Goal: Contribute content: Contribute content

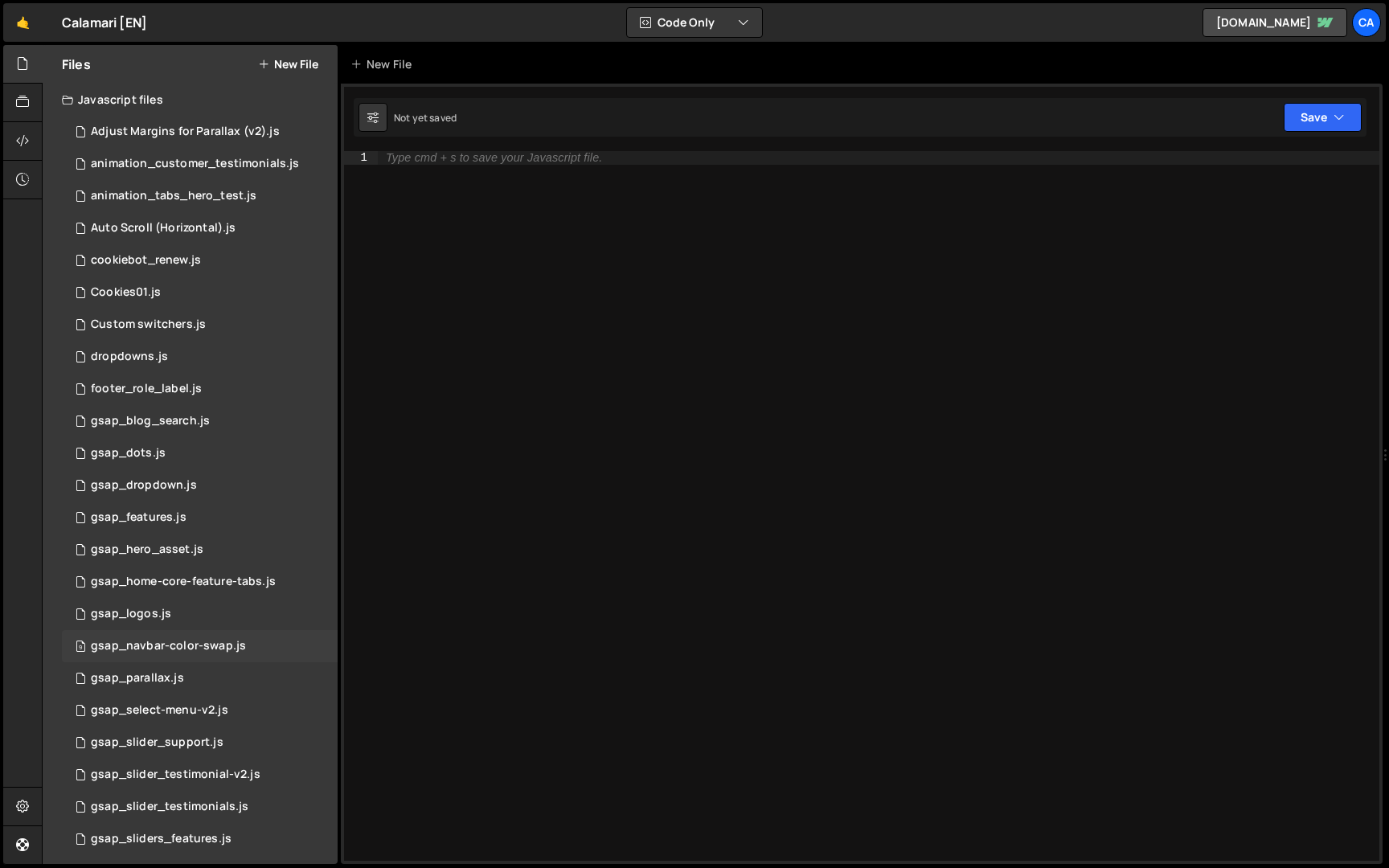
click at [222, 645] on div "gsap_navbar-color-swap.js" at bounding box center [168, 646] width 155 height 14
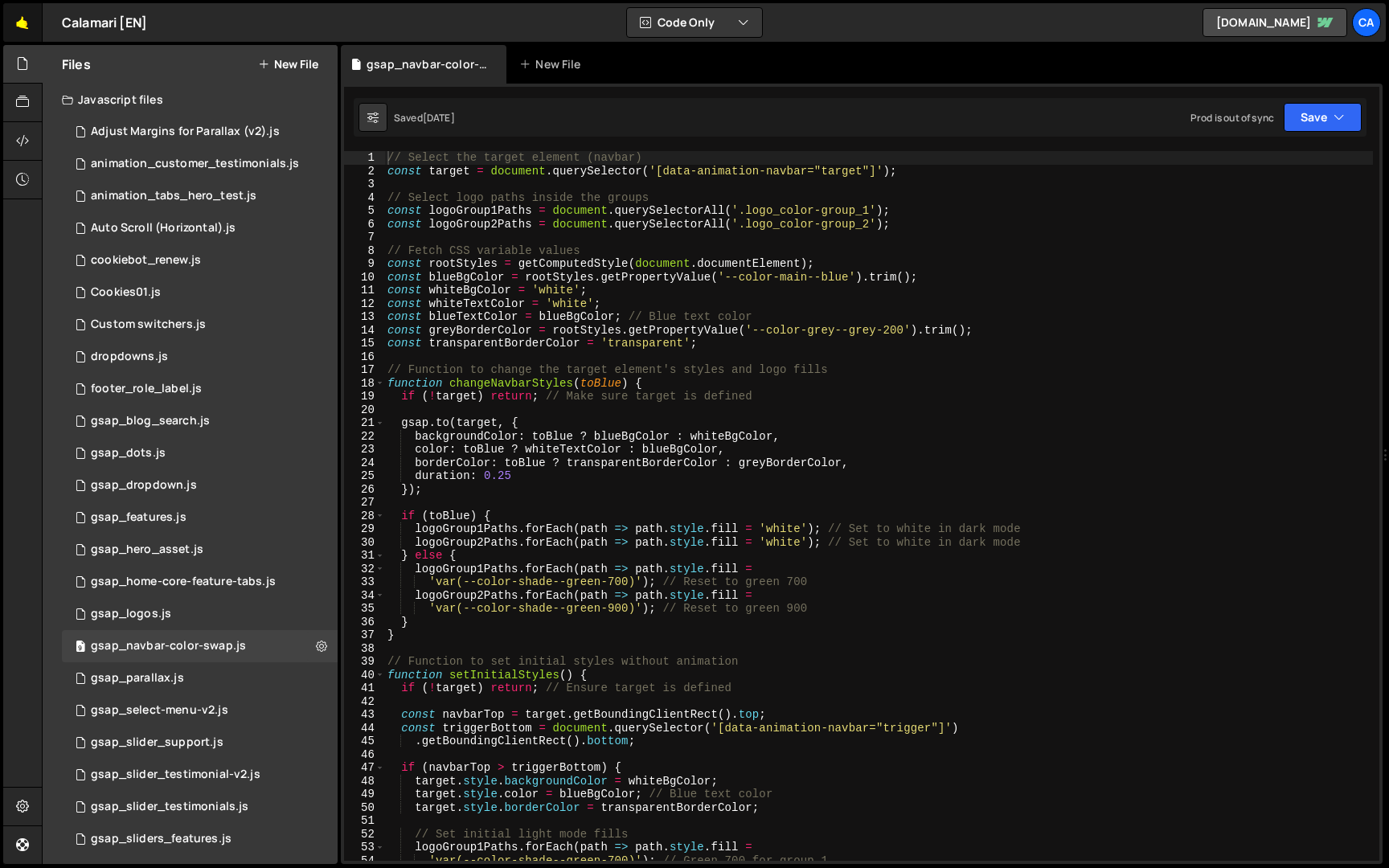
click at [39, 34] on link "🤙" at bounding box center [23, 23] width 39 height 39
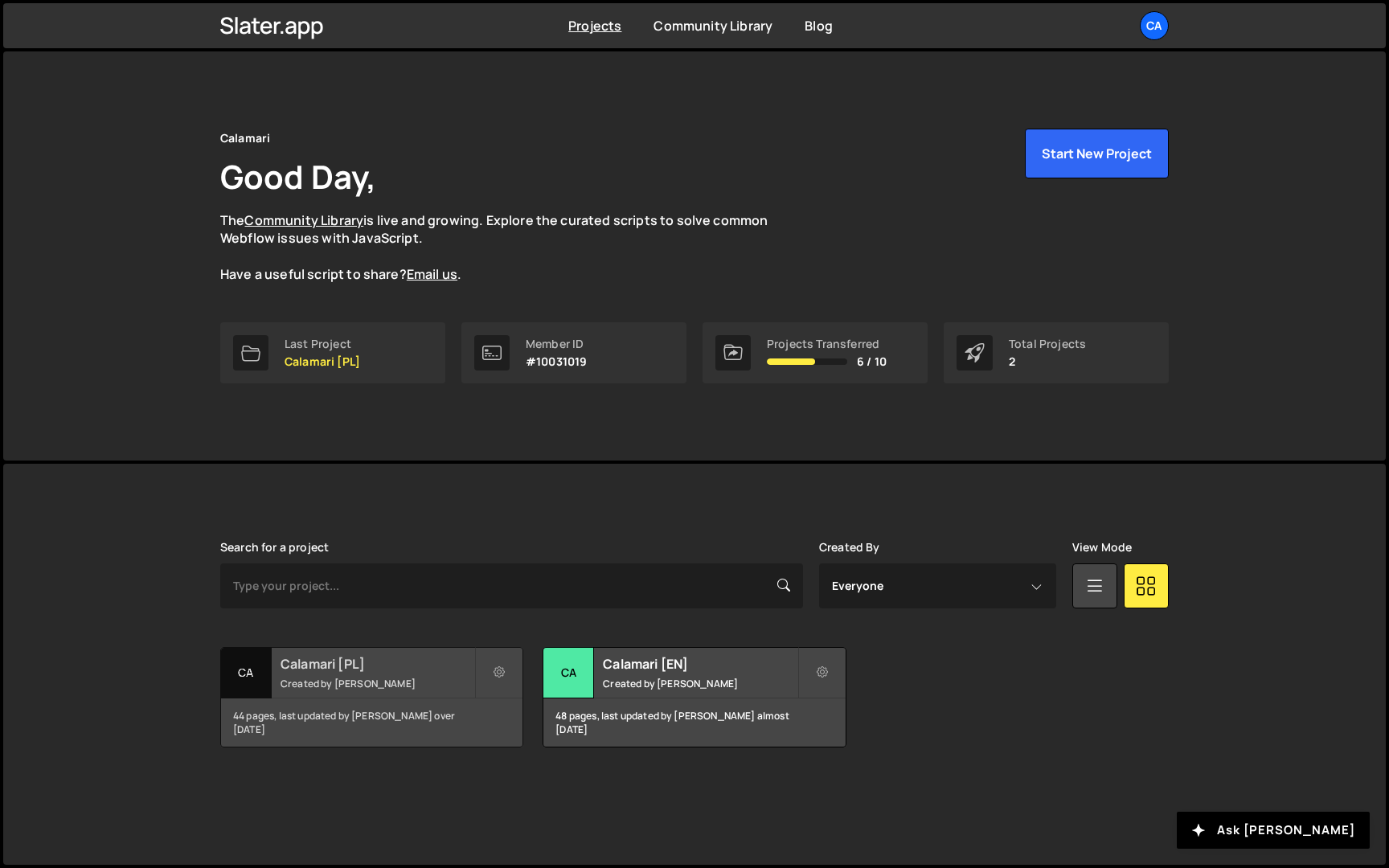
click at [405, 670] on h2 "Calamari [PL]" at bounding box center [377, 663] width 194 height 18
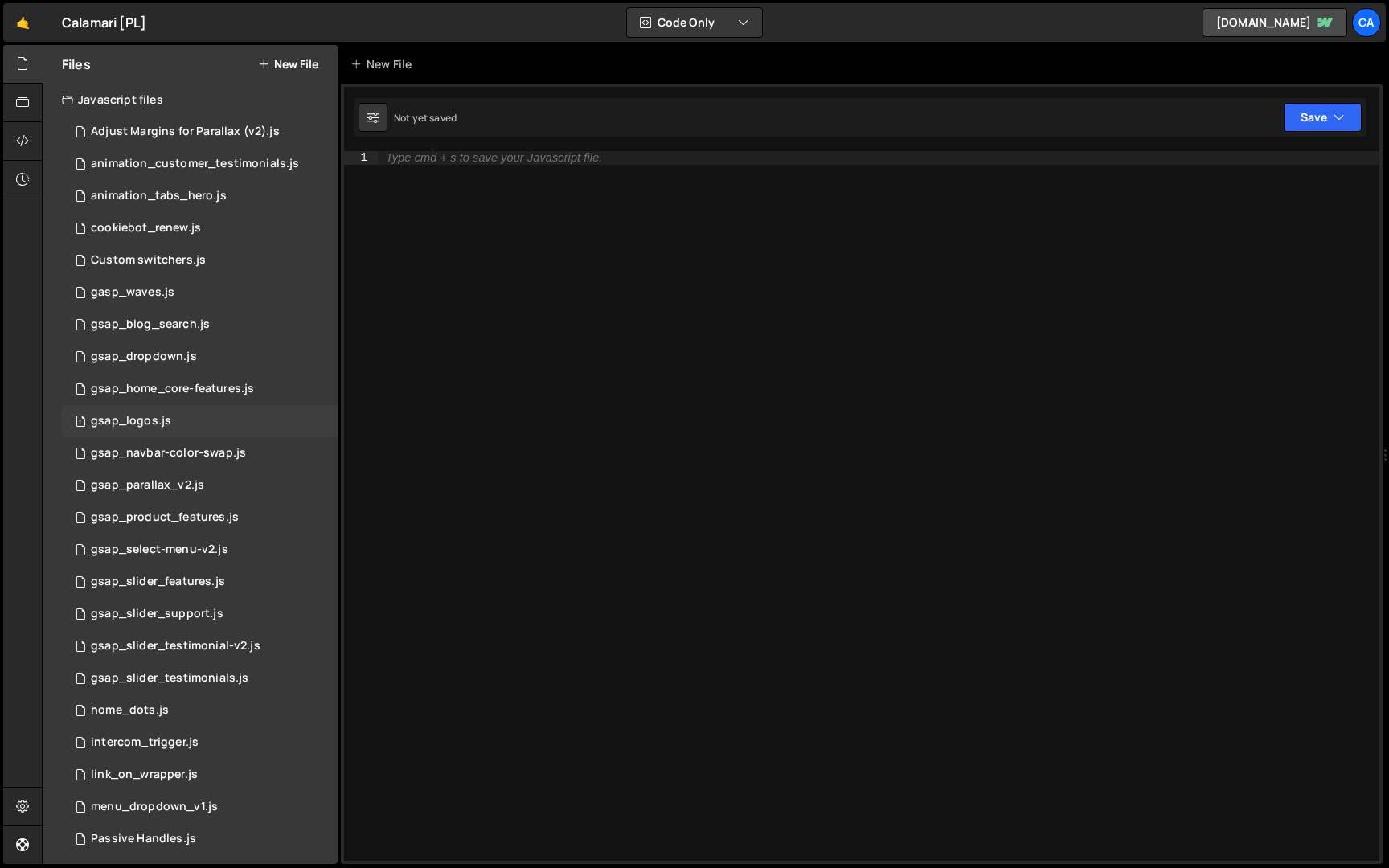
click at [250, 436] on div "1 gsap_logos.js 0" at bounding box center [200, 421] width 275 height 32
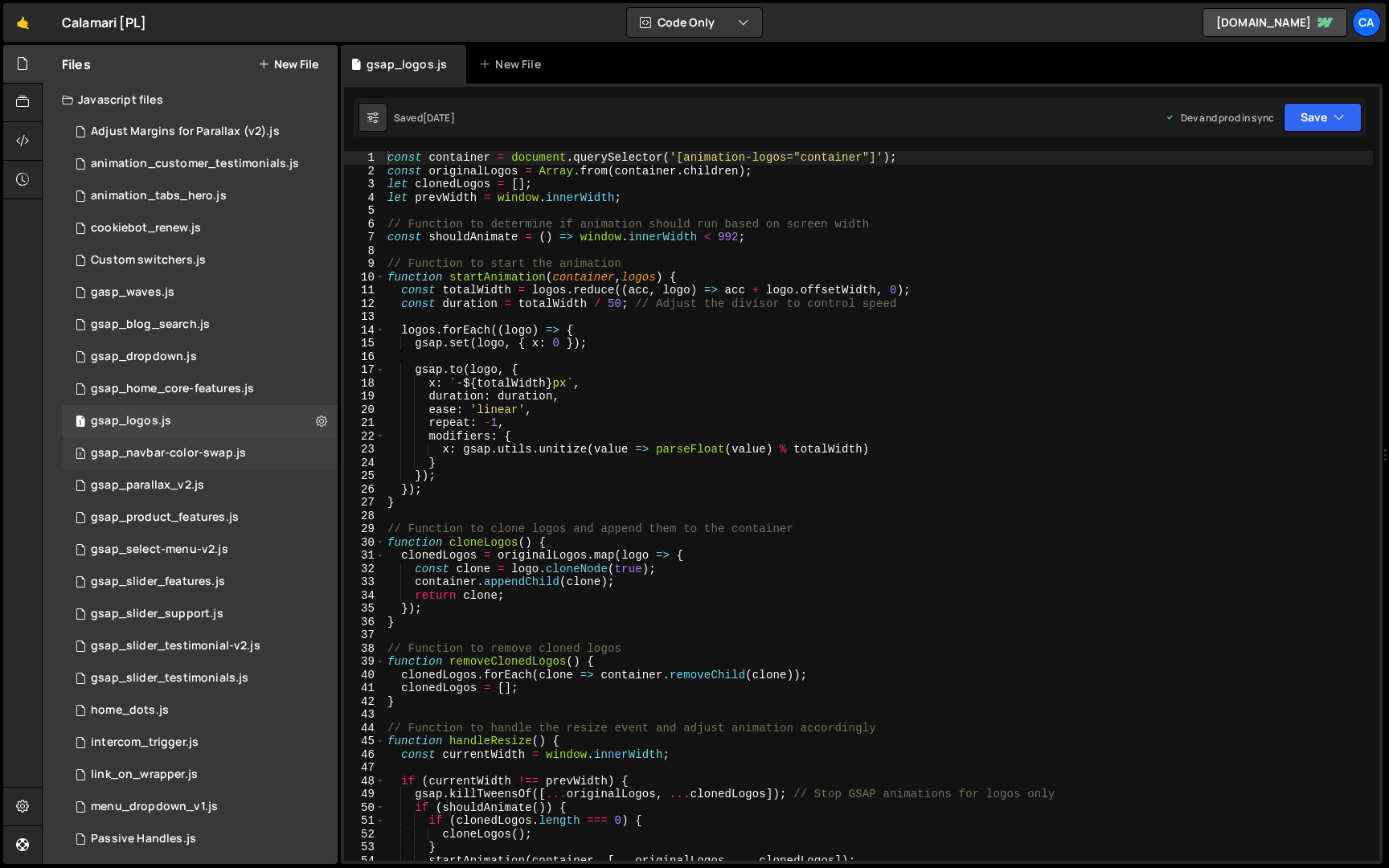
click at [250, 445] on div "7 gsap_navbar-color-swap.js 0" at bounding box center [200, 453] width 275 height 32
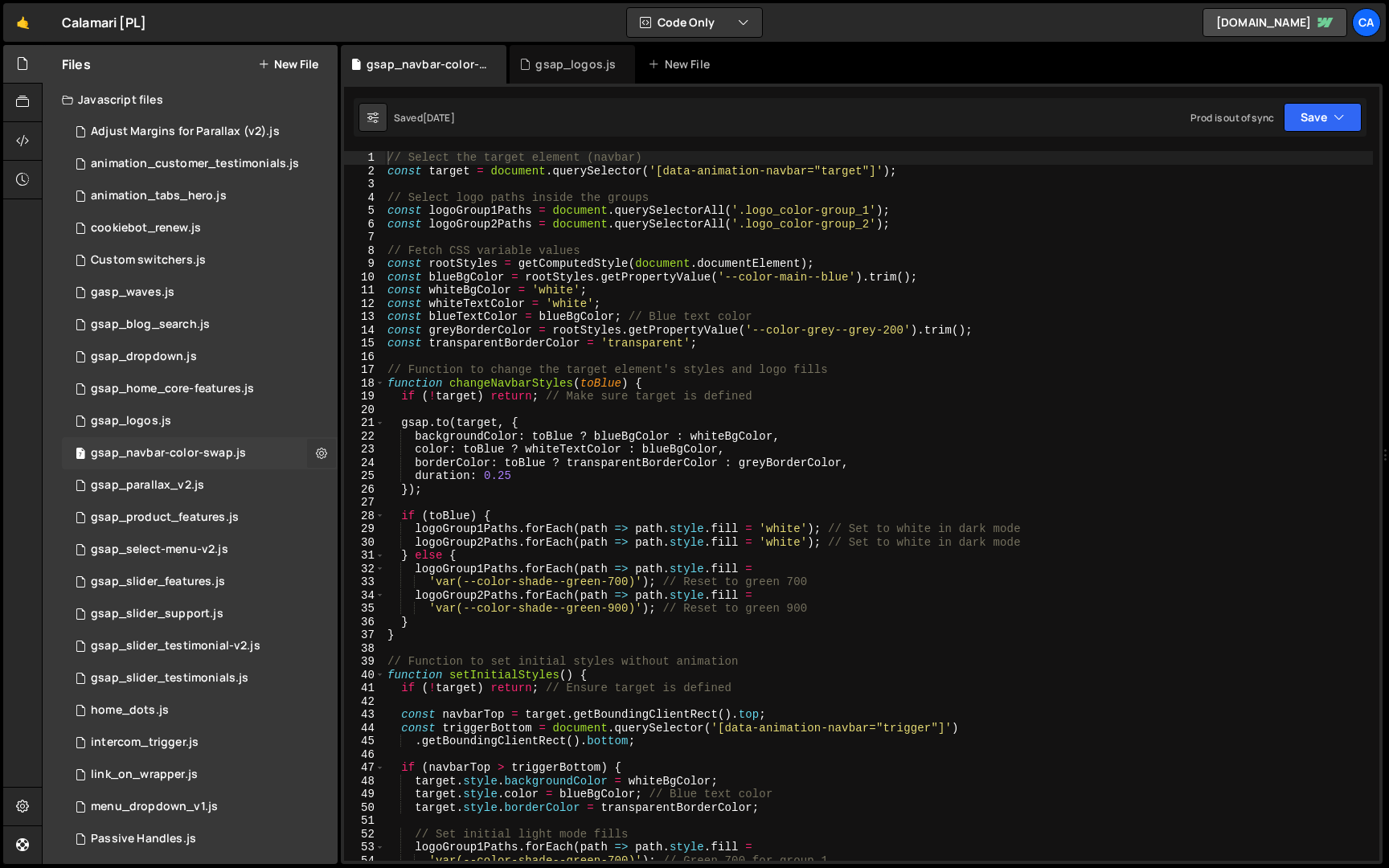
click at [316, 449] on icon at bounding box center [321, 452] width 11 height 15
type input "gsap_navbar-color-swap"
radio input "true"
checkbox input "true"
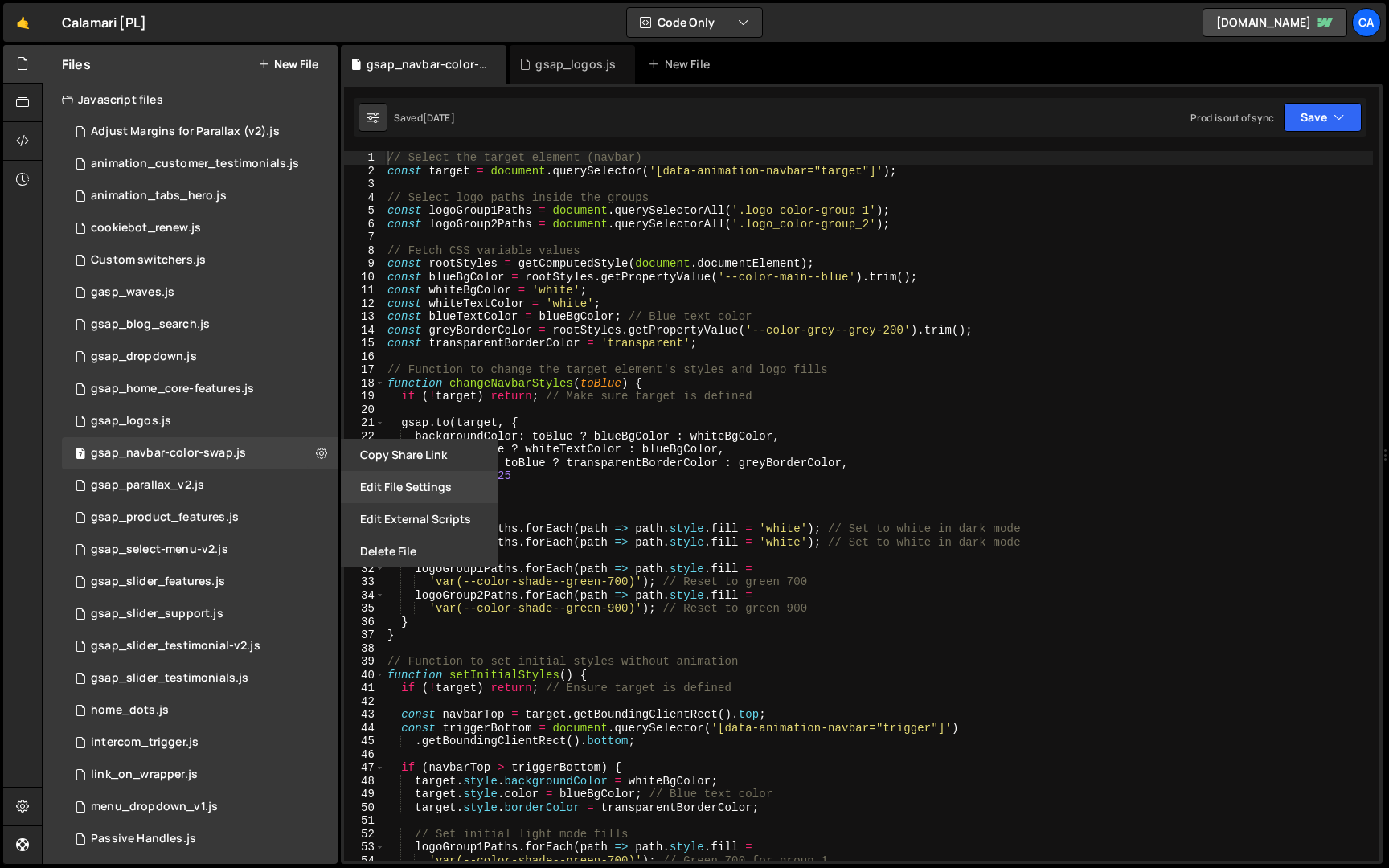
click at [380, 483] on button "Edit File Settings" at bounding box center [420, 487] width 158 height 32
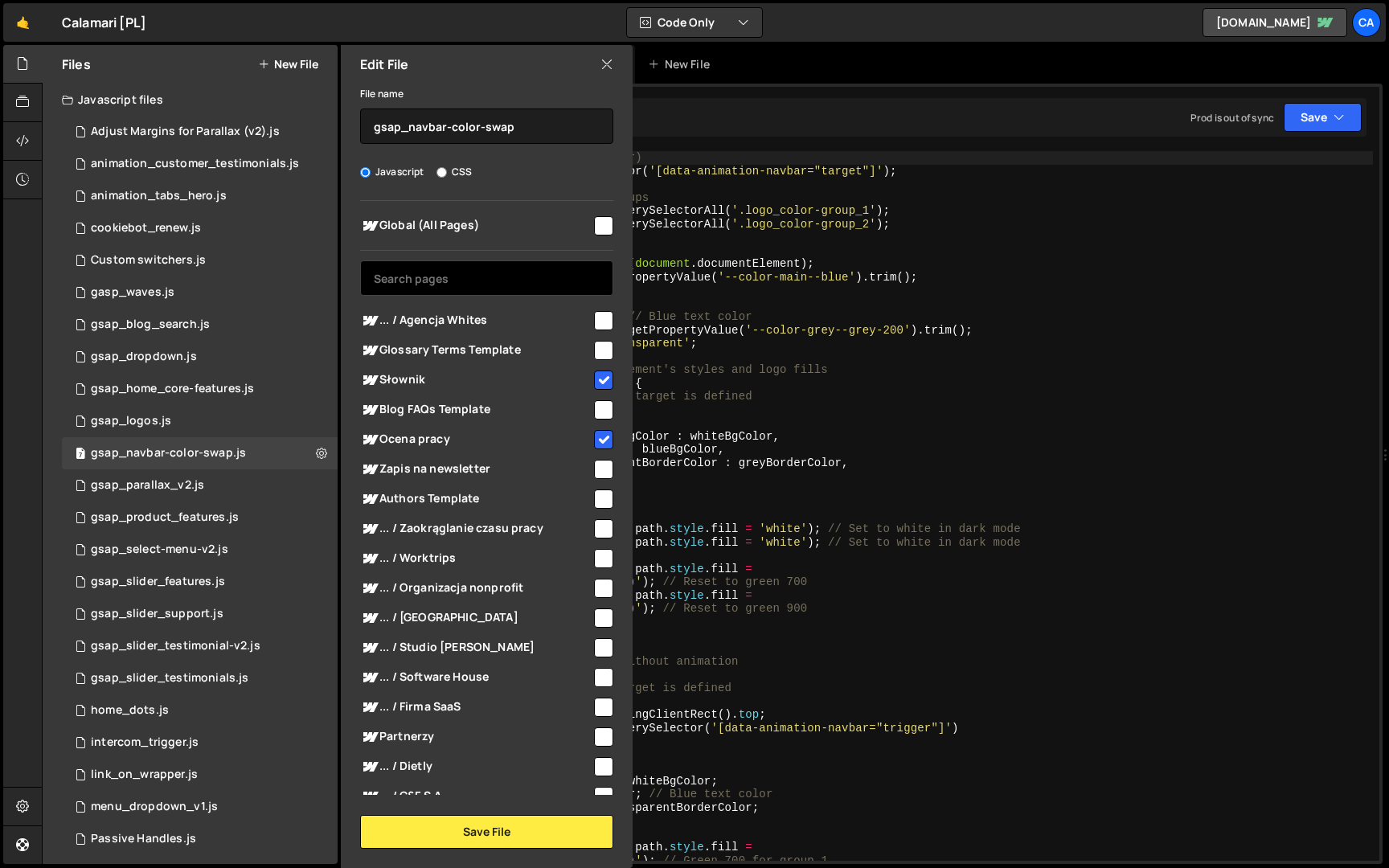
click at [491, 290] on input "text" at bounding box center [486, 278] width 253 height 35
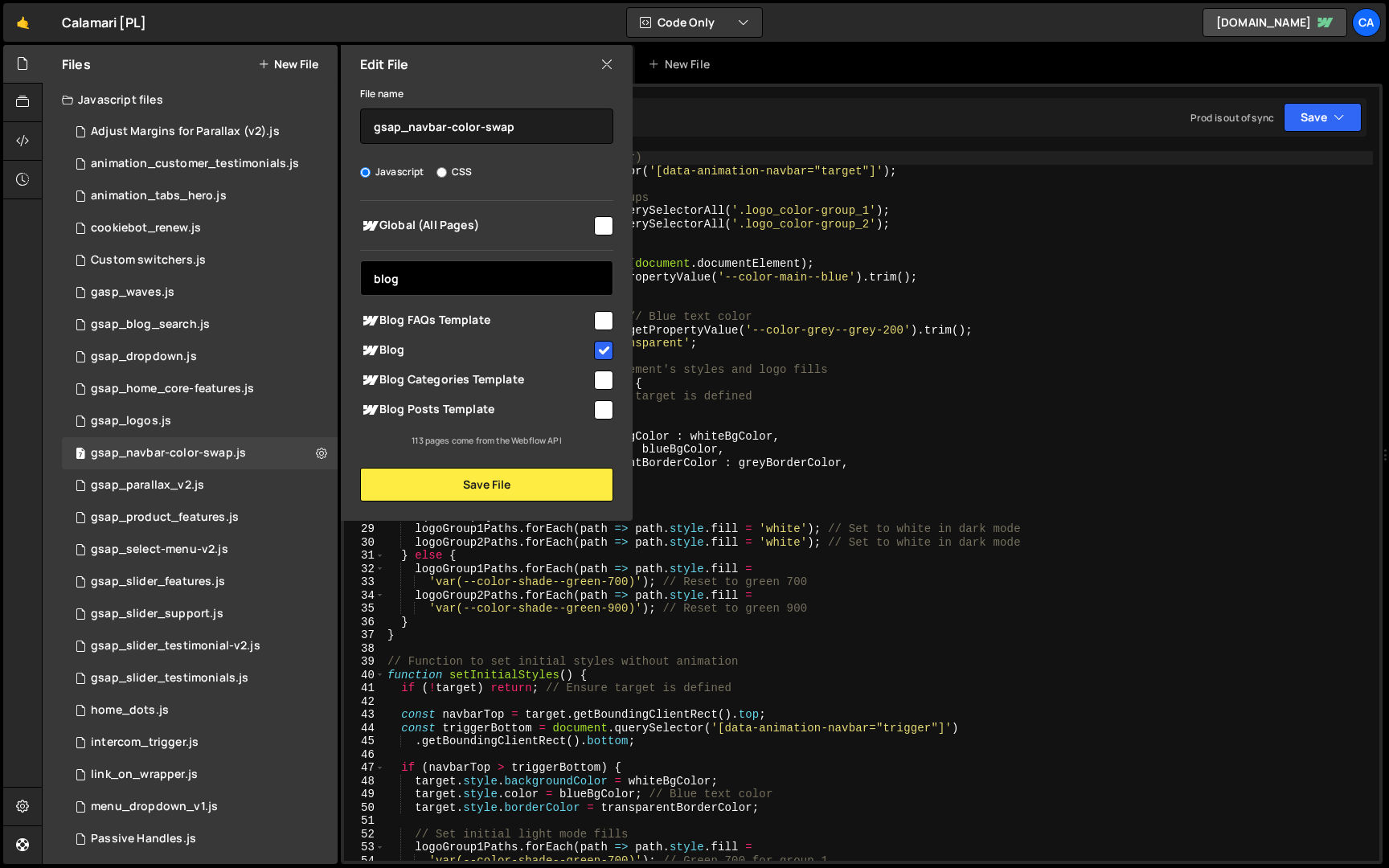
type input "blog"
click at [598, 379] on input "checkbox" at bounding box center [603, 379] width 19 height 19
checkbox input "true"
click at [605, 404] on input "checkbox" at bounding box center [603, 410] width 19 height 19
checkbox input "true"
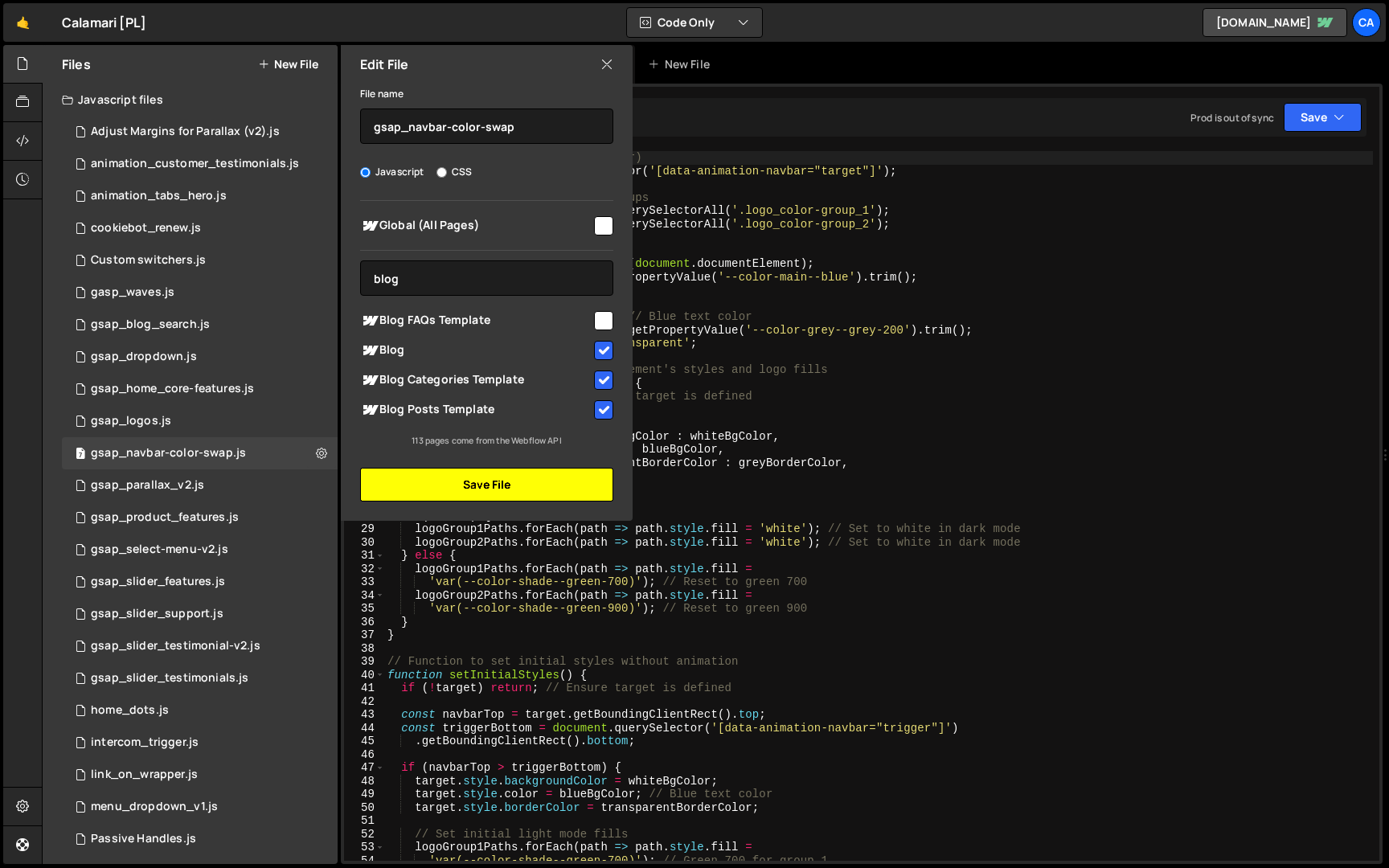
click at [579, 487] on button "Save File" at bounding box center [486, 484] width 253 height 34
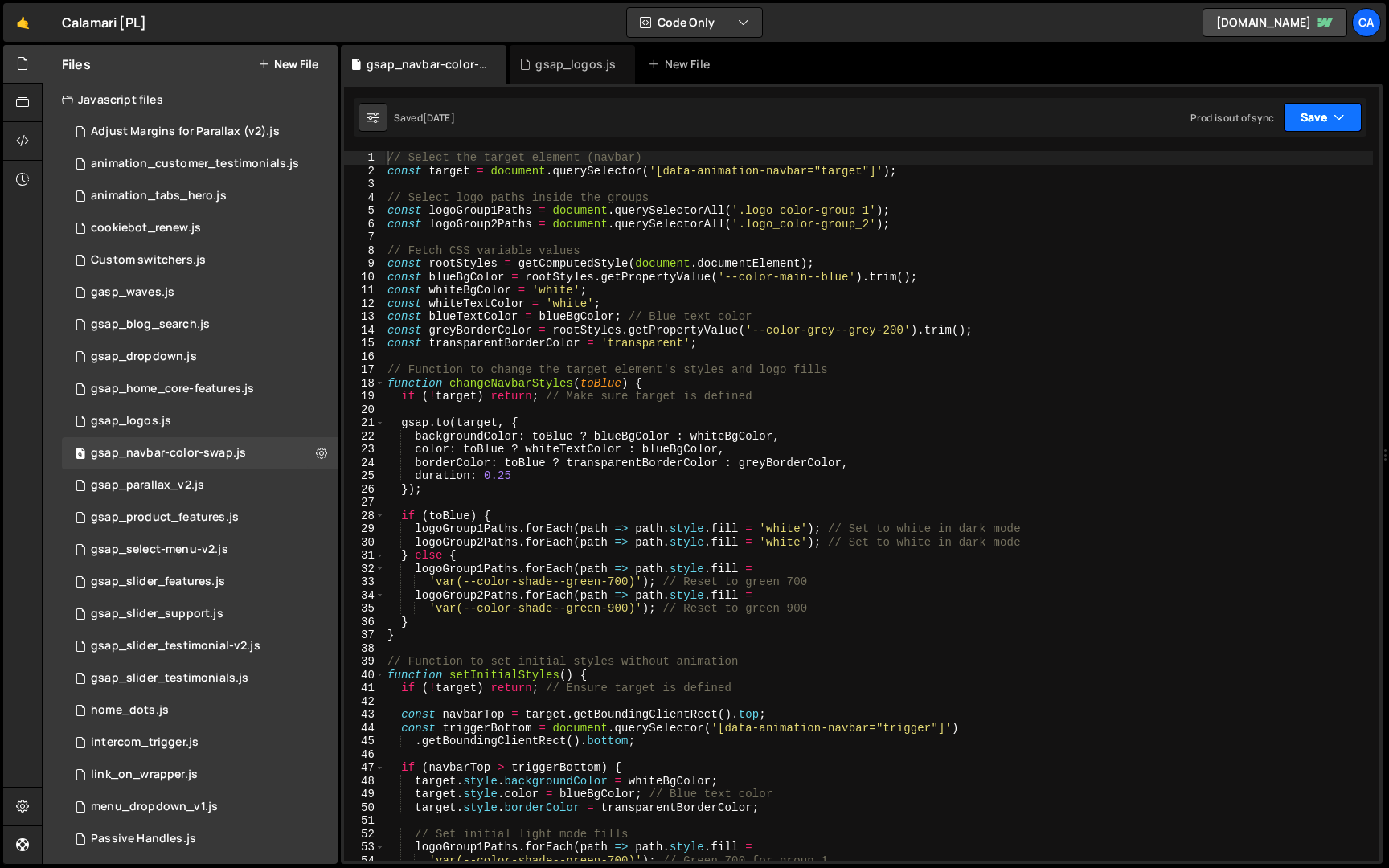
click at [1303, 120] on button "Save" at bounding box center [1322, 117] width 78 height 29
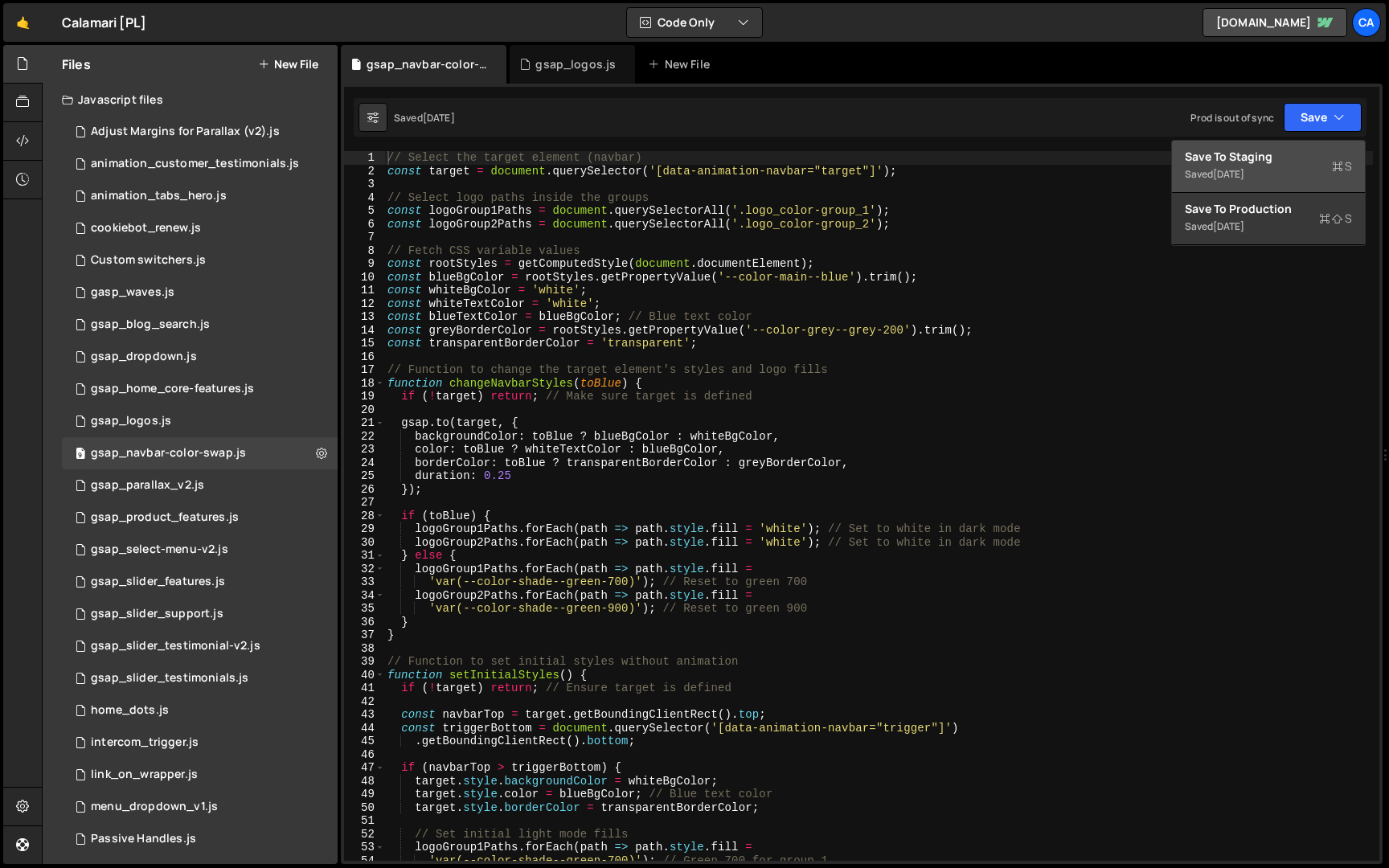
click at [1276, 162] on div "Save to Staging S" at bounding box center [1268, 156] width 167 height 16
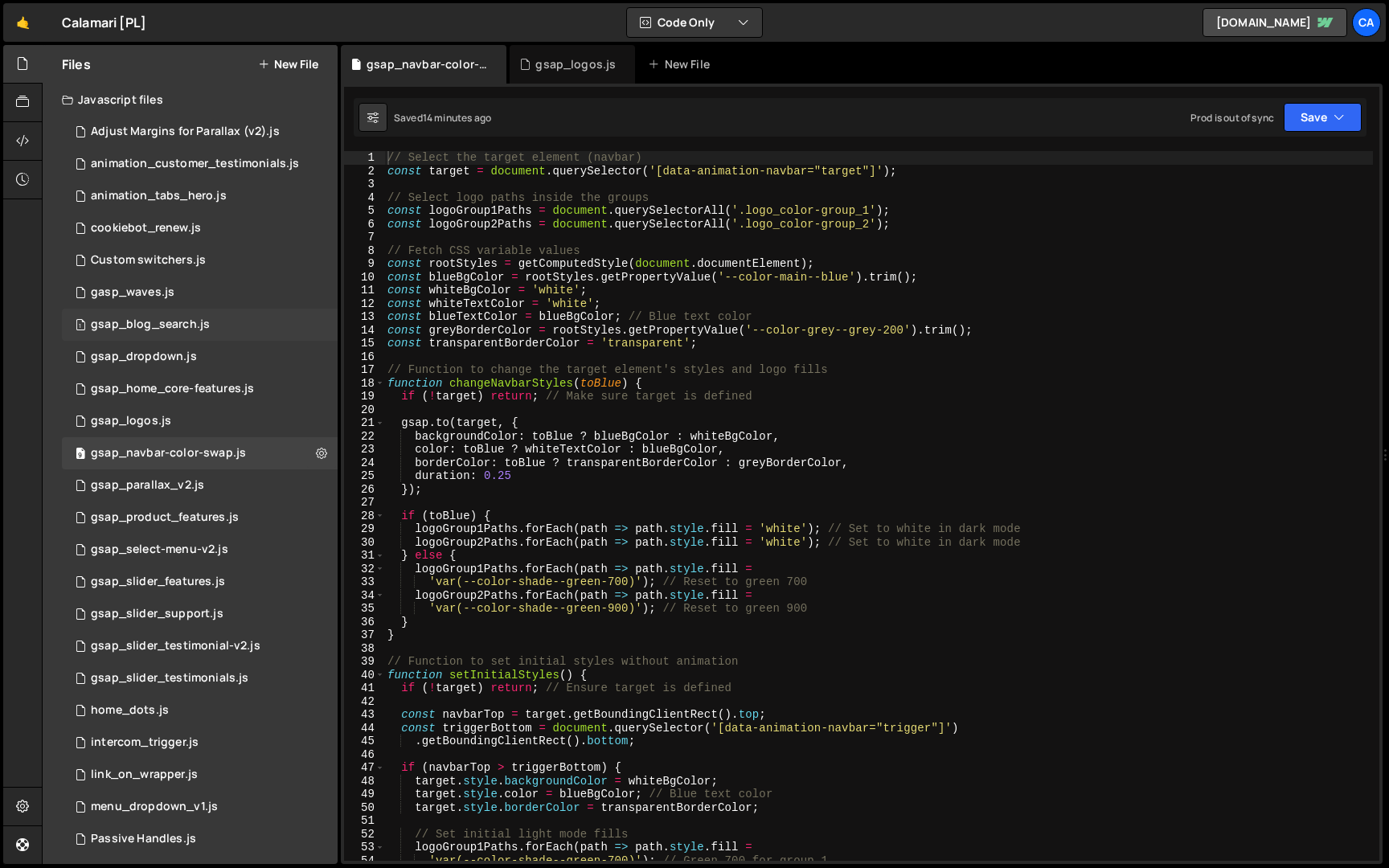
click at [221, 328] on div "1 gsap_blog_search.js 0" at bounding box center [200, 324] width 275 height 32
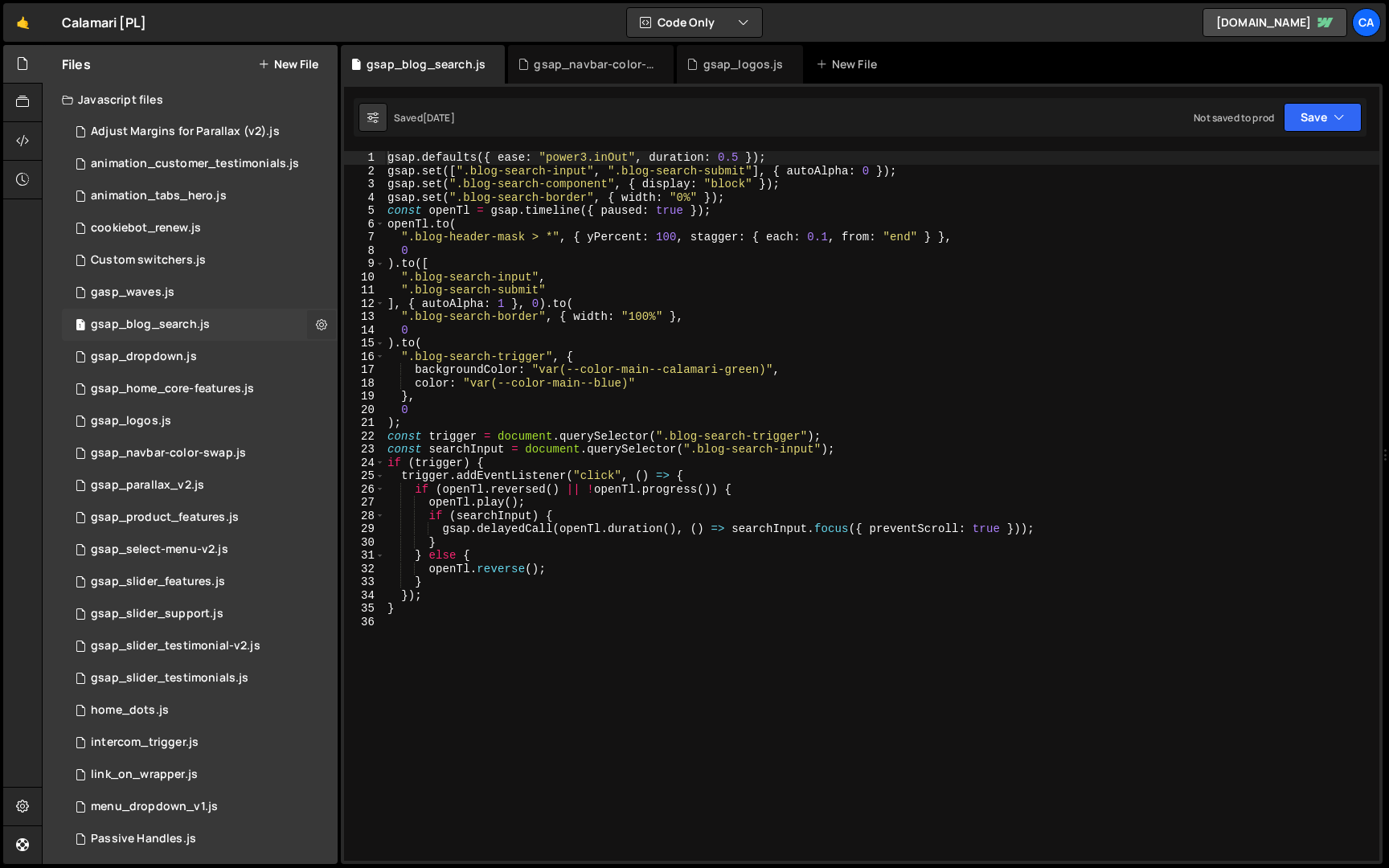
click at [316, 324] on icon at bounding box center [321, 324] width 11 height 15
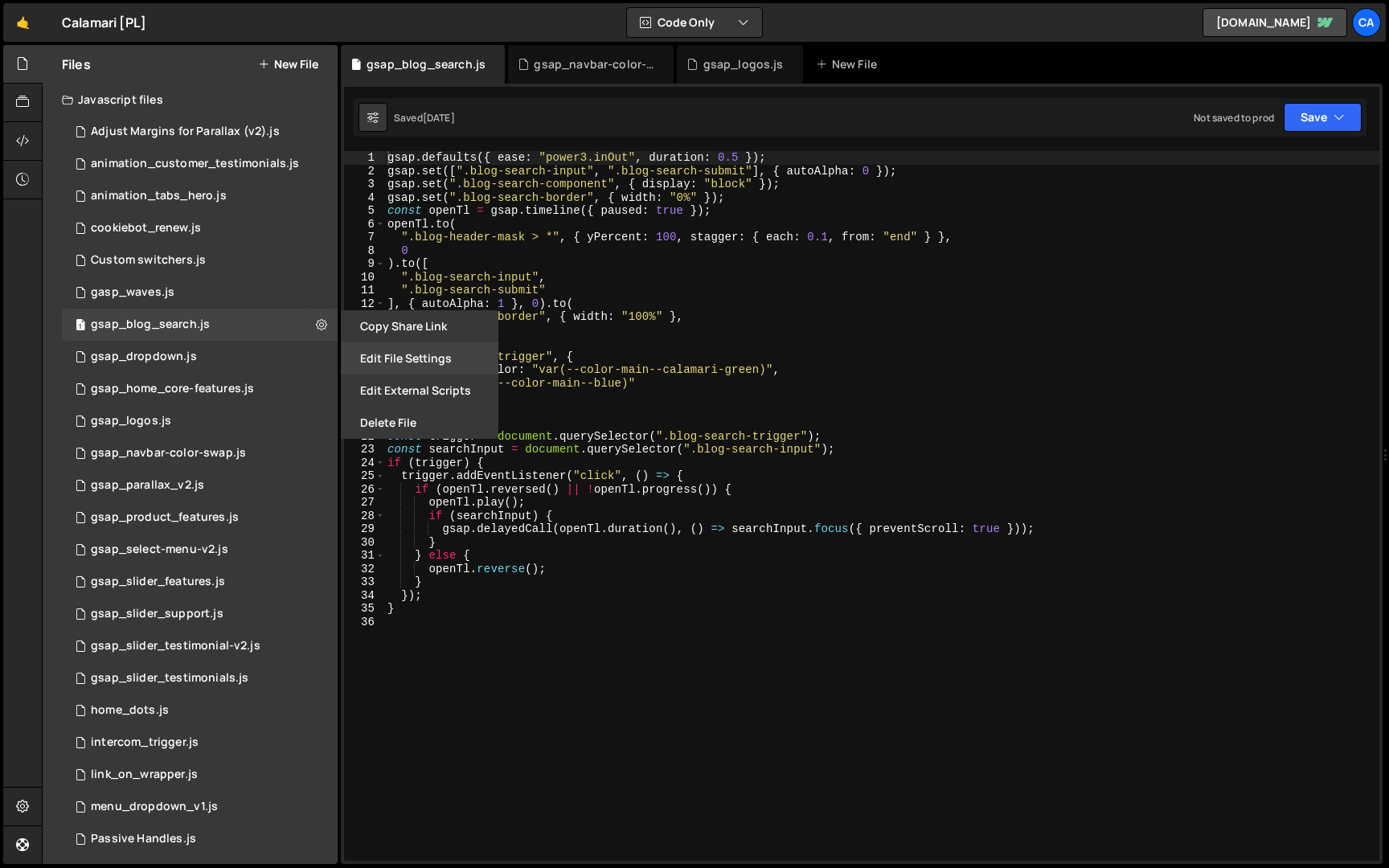
click at [396, 360] on button "Edit File Settings" at bounding box center [420, 358] width 158 height 32
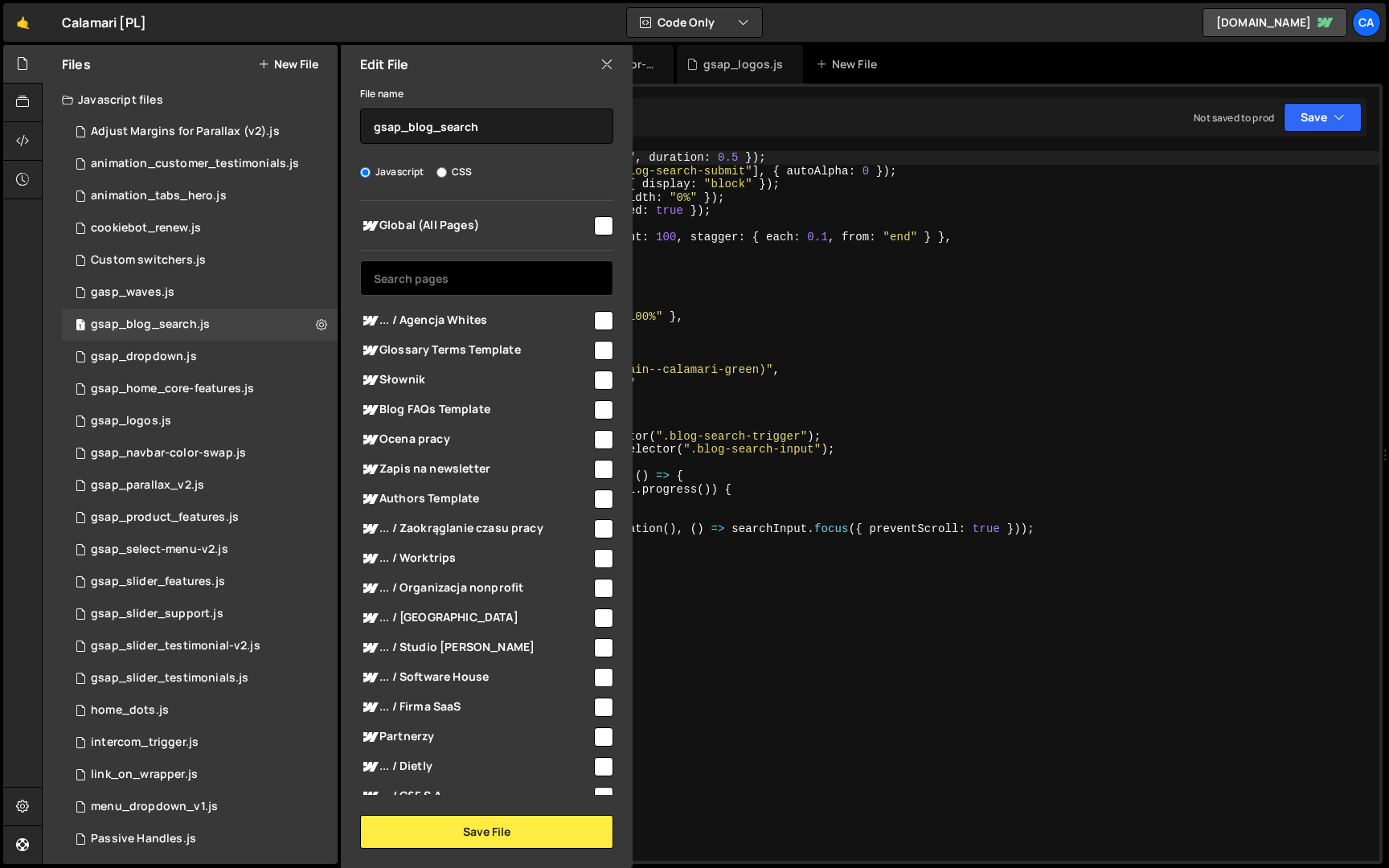
click at [496, 280] on input "text" at bounding box center [486, 278] width 253 height 35
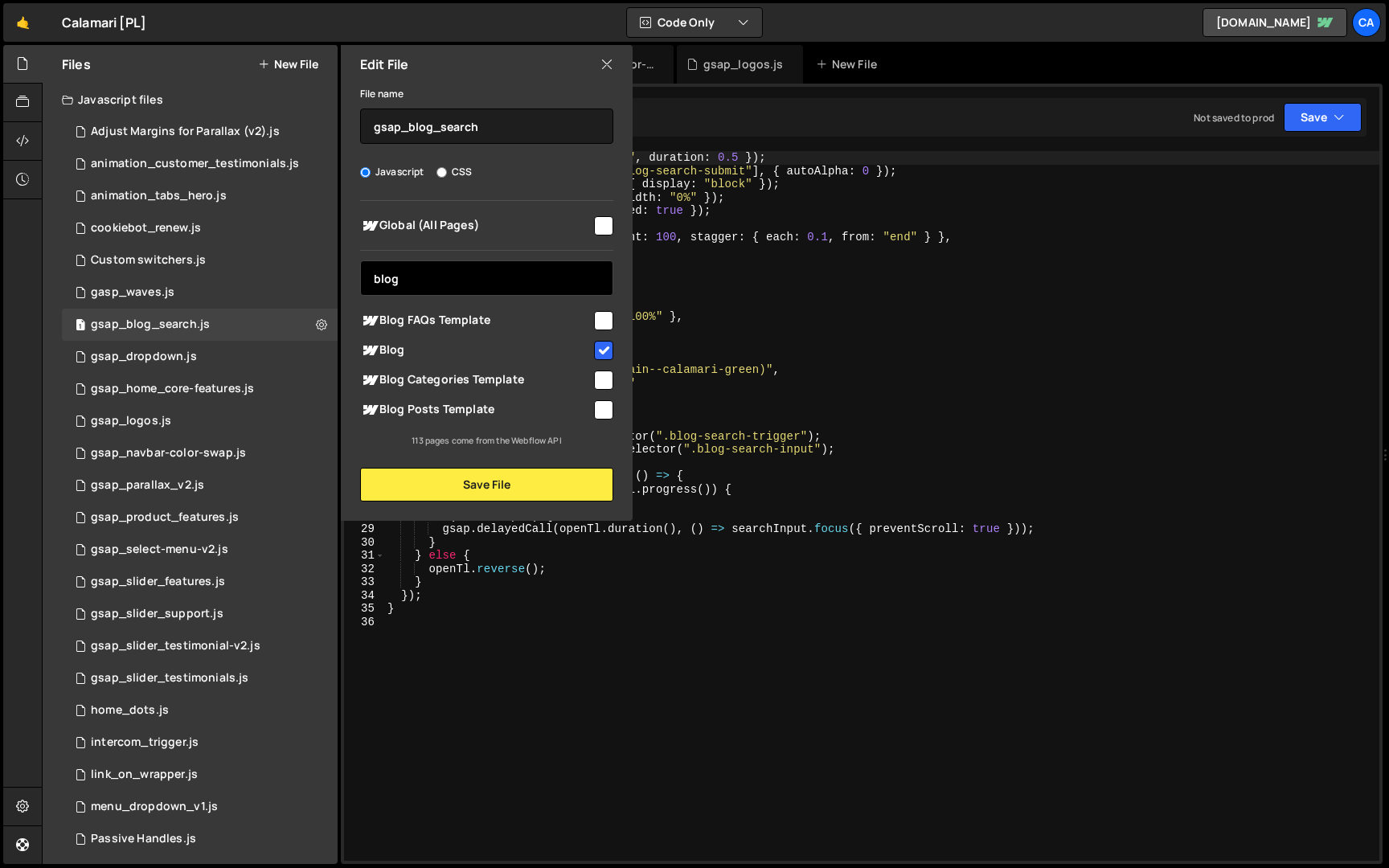
type input "blog"
click at [599, 378] on input "checkbox" at bounding box center [603, 379] width 19 height 19
checkbox input "true"
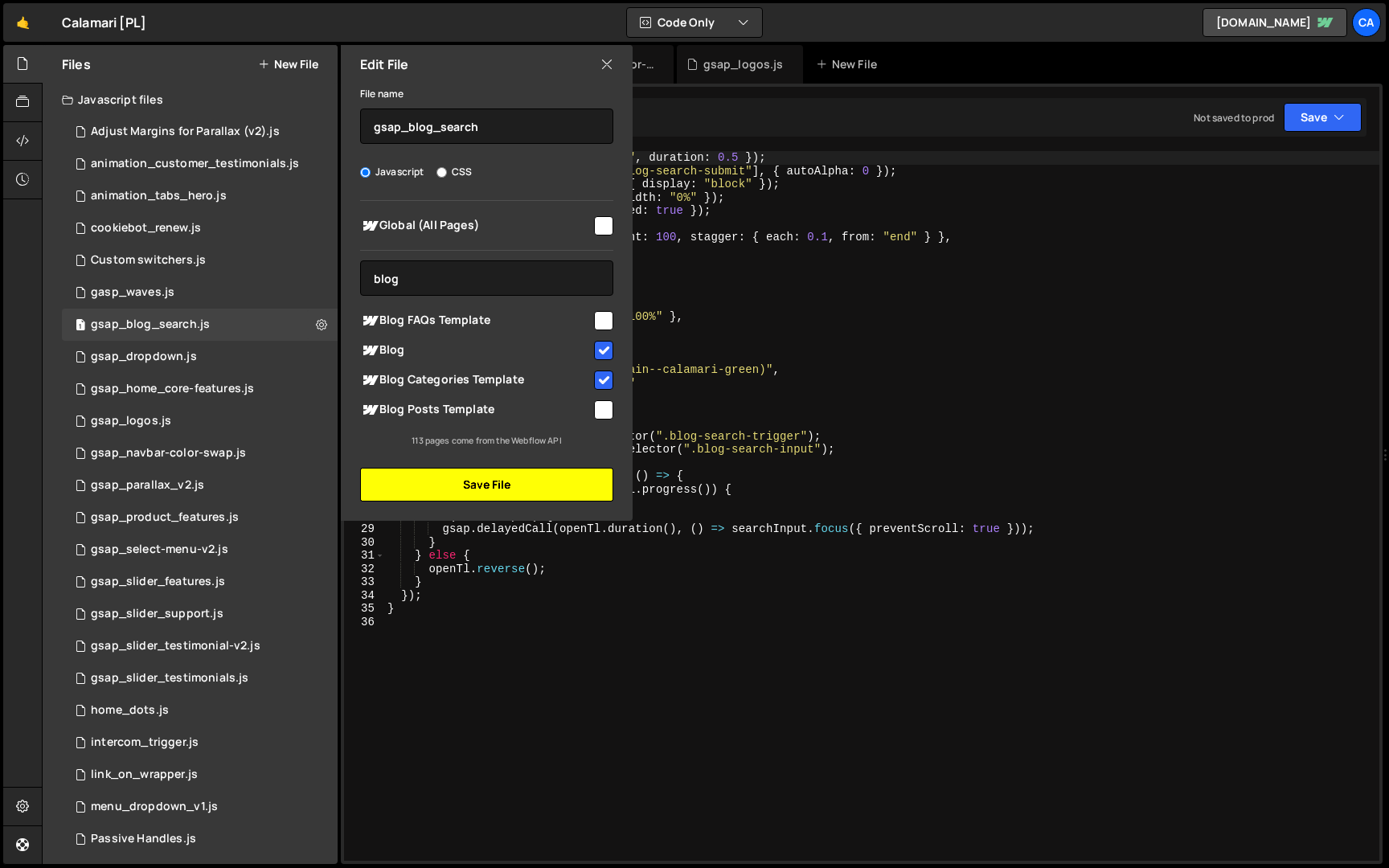
click at [578, 487] on button "Save File" at bounding box center [486, 484] width 253 height 34
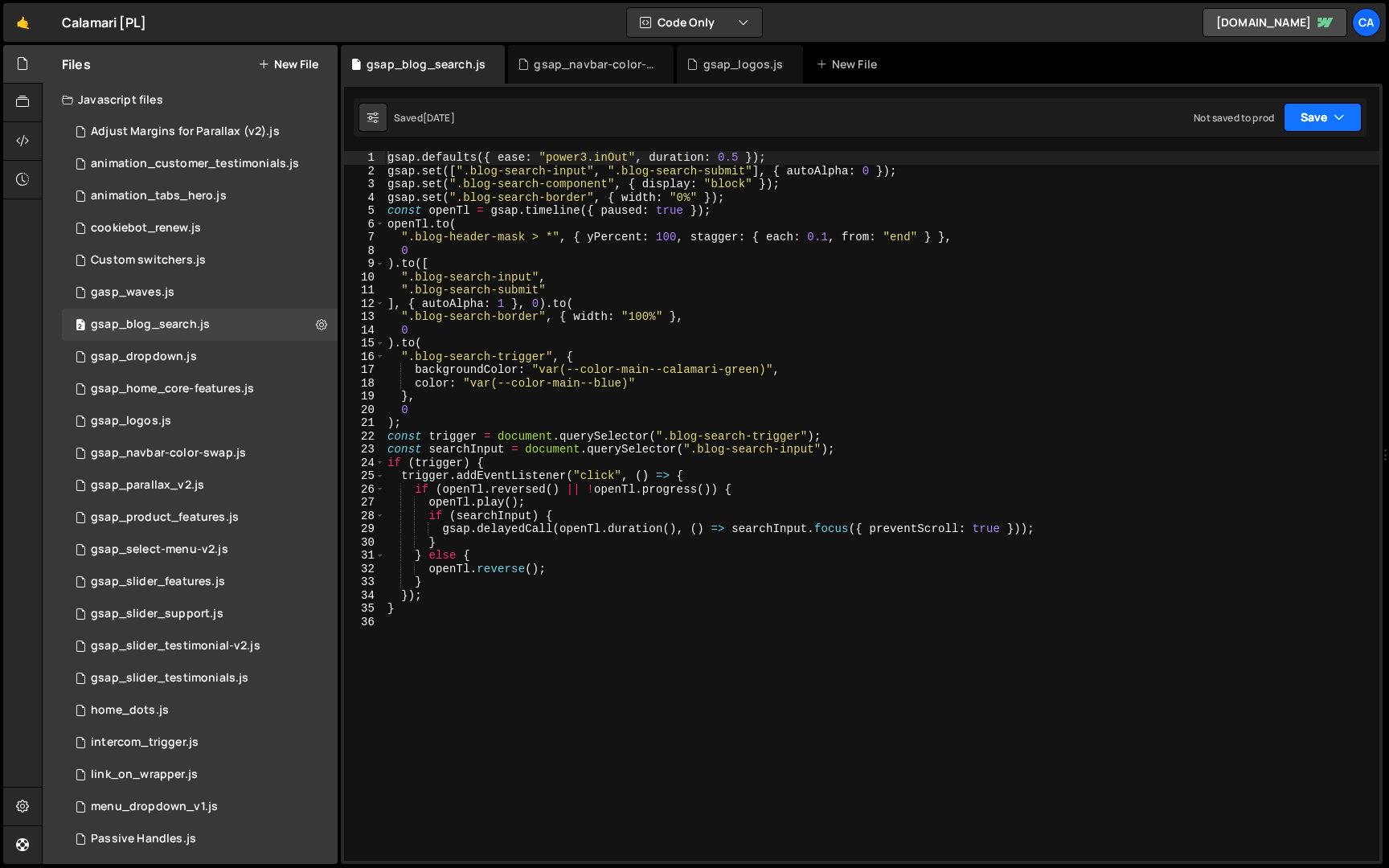
click at [1292, 107] on button "Save" at bounding box center [1322, 117] width 78 height 29
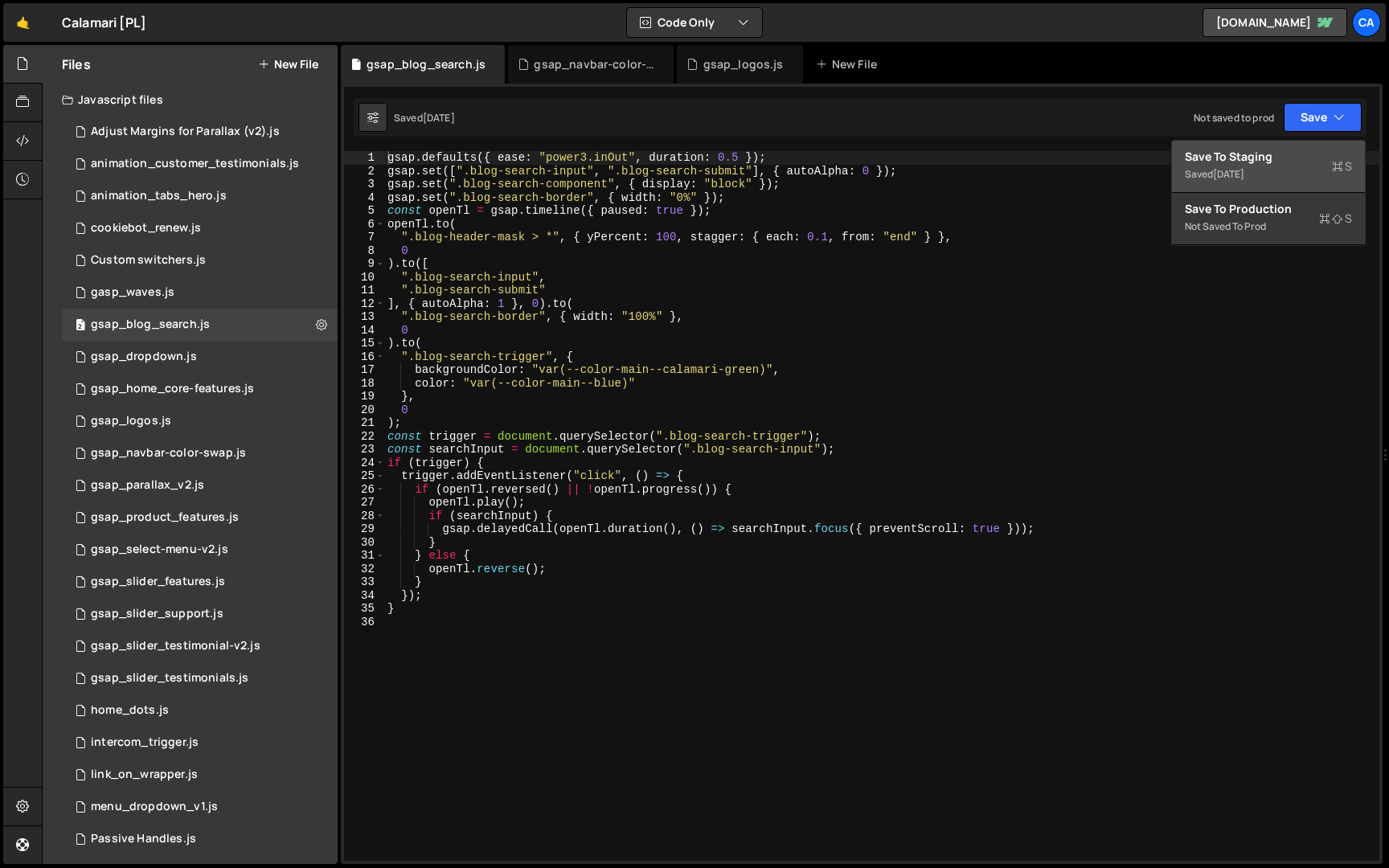
click at [1244, 167] on div "3 days ago" at bounding box center [1228, 174] width 31 height 13
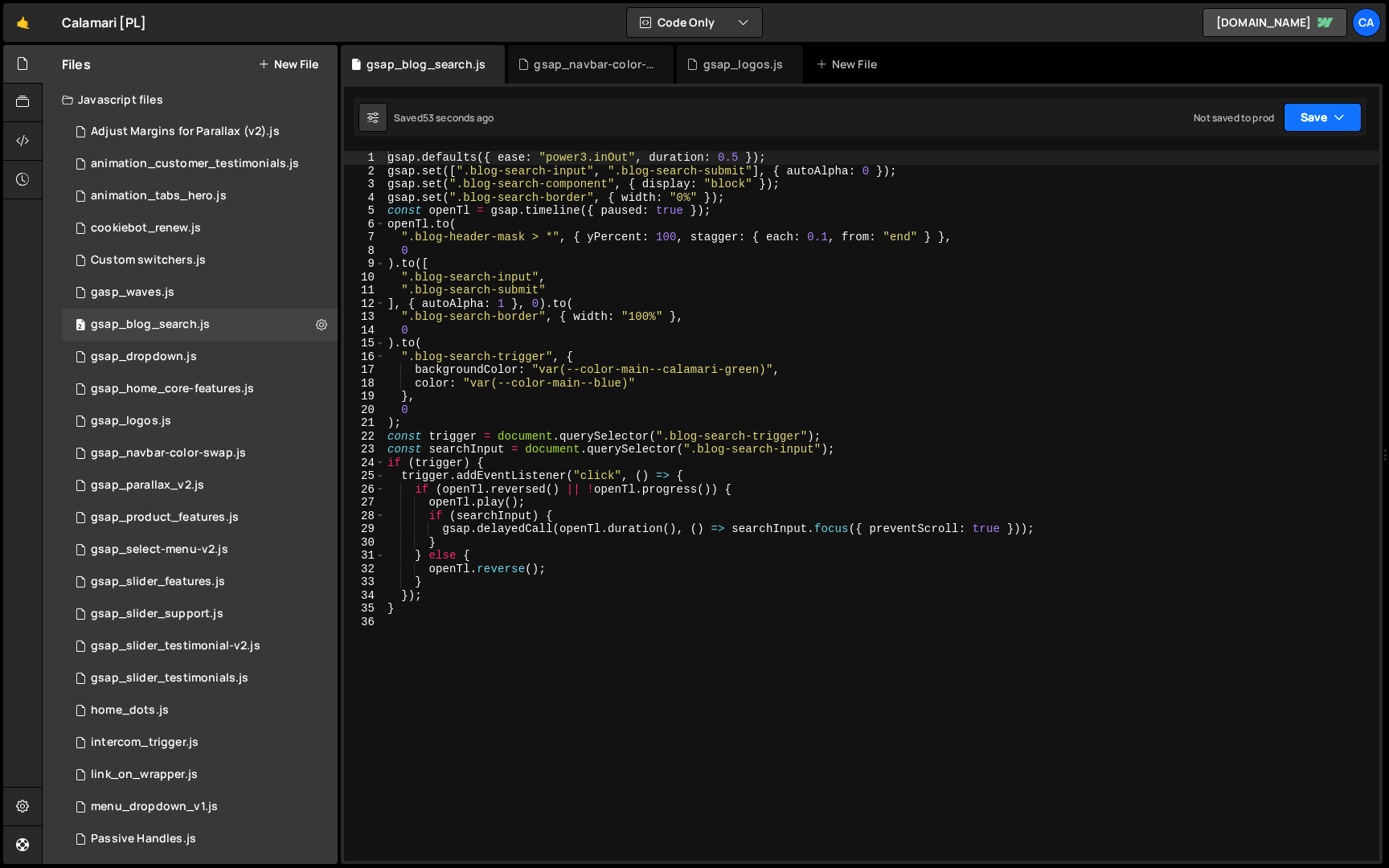
click at [1307, 128] on button "Save" at bounding box center [1322, 117] width 78 height 29
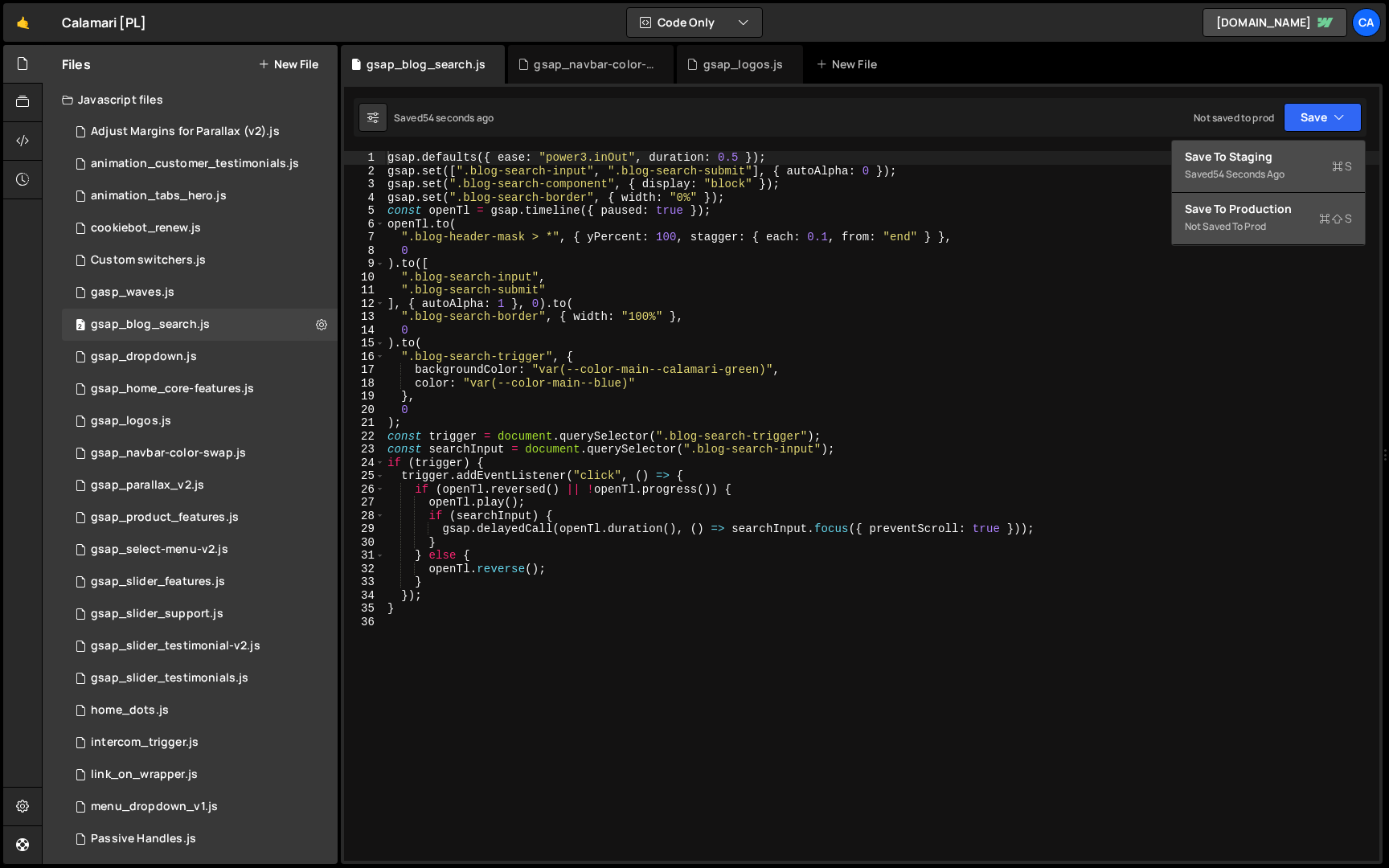
click at [1250, 222] on div "Not saved to prod" at bounding box center [1268, 226] width 167 height 19
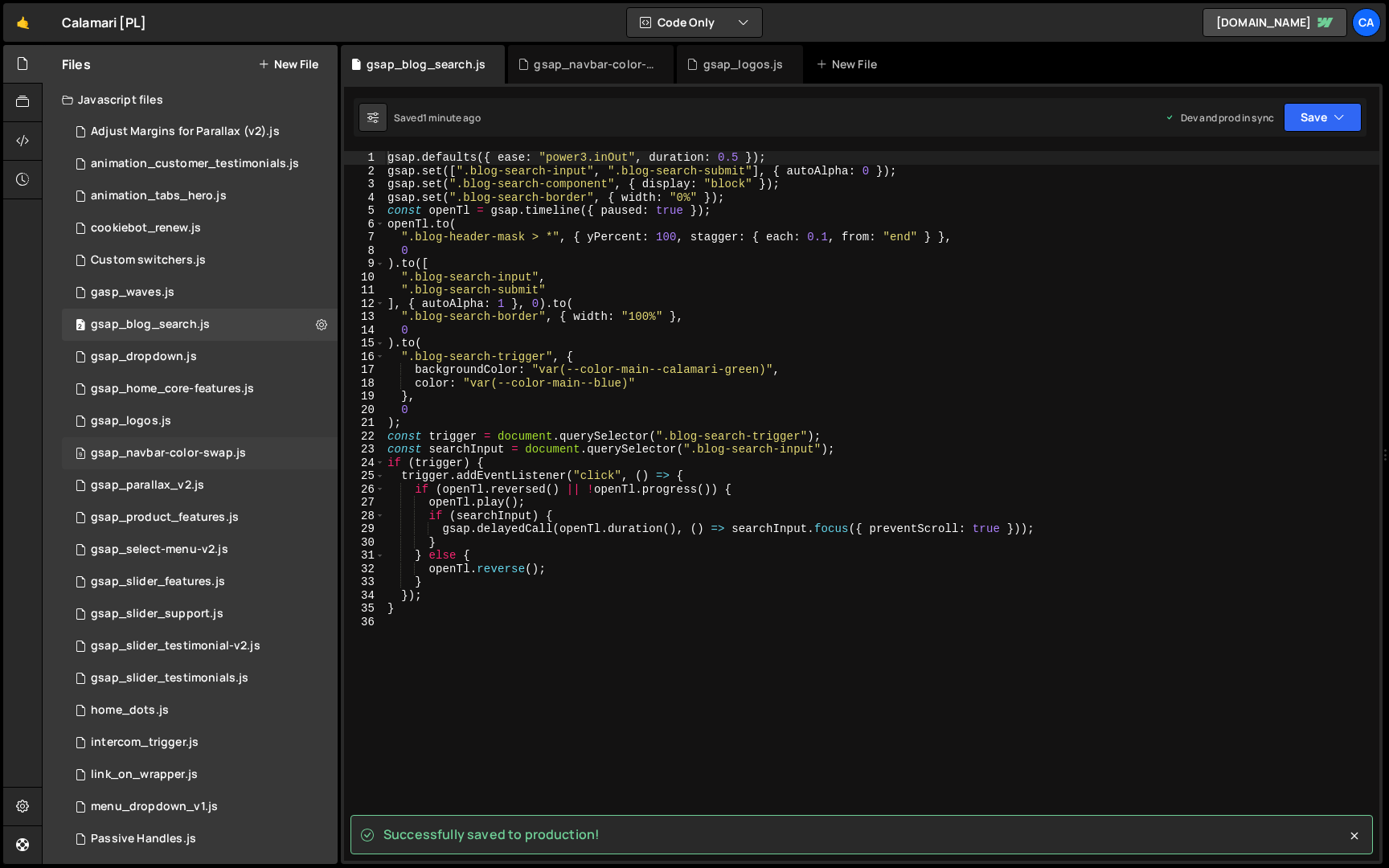
click at [246, 452] on div "9 gsap_navbar-color-swap.js 0" at bounding box center [200, 453] width 275 height 32
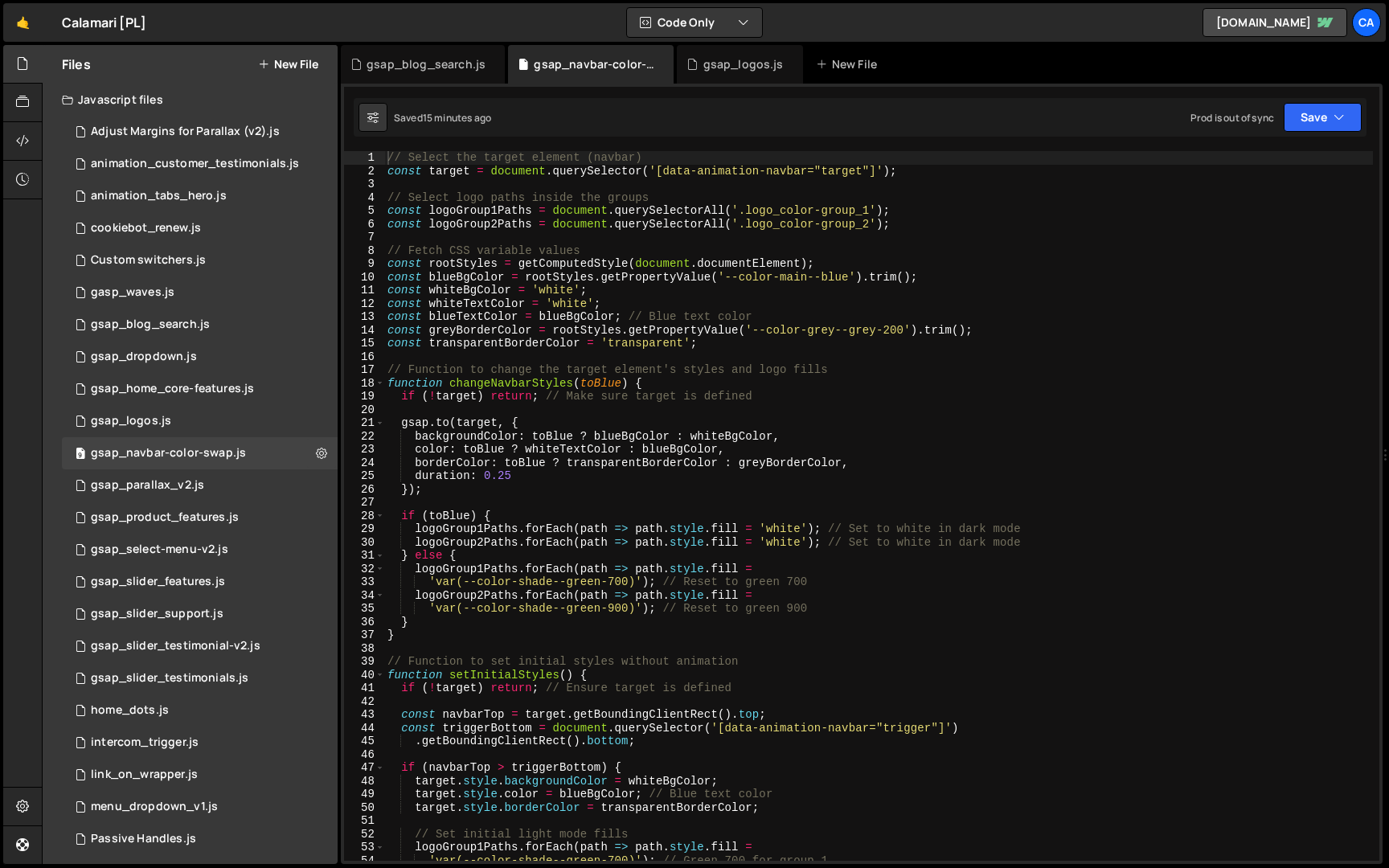
click at [1341, 95] on div "1 Type cmd + s to save your Javascript file. הההההההההההההההההההההההההההההההההה…" at bounding box center [862, 473] width 1041 height 780
click at [1329, 119] on button "Save" at bounding box center [1322, 117] width 78 height 29
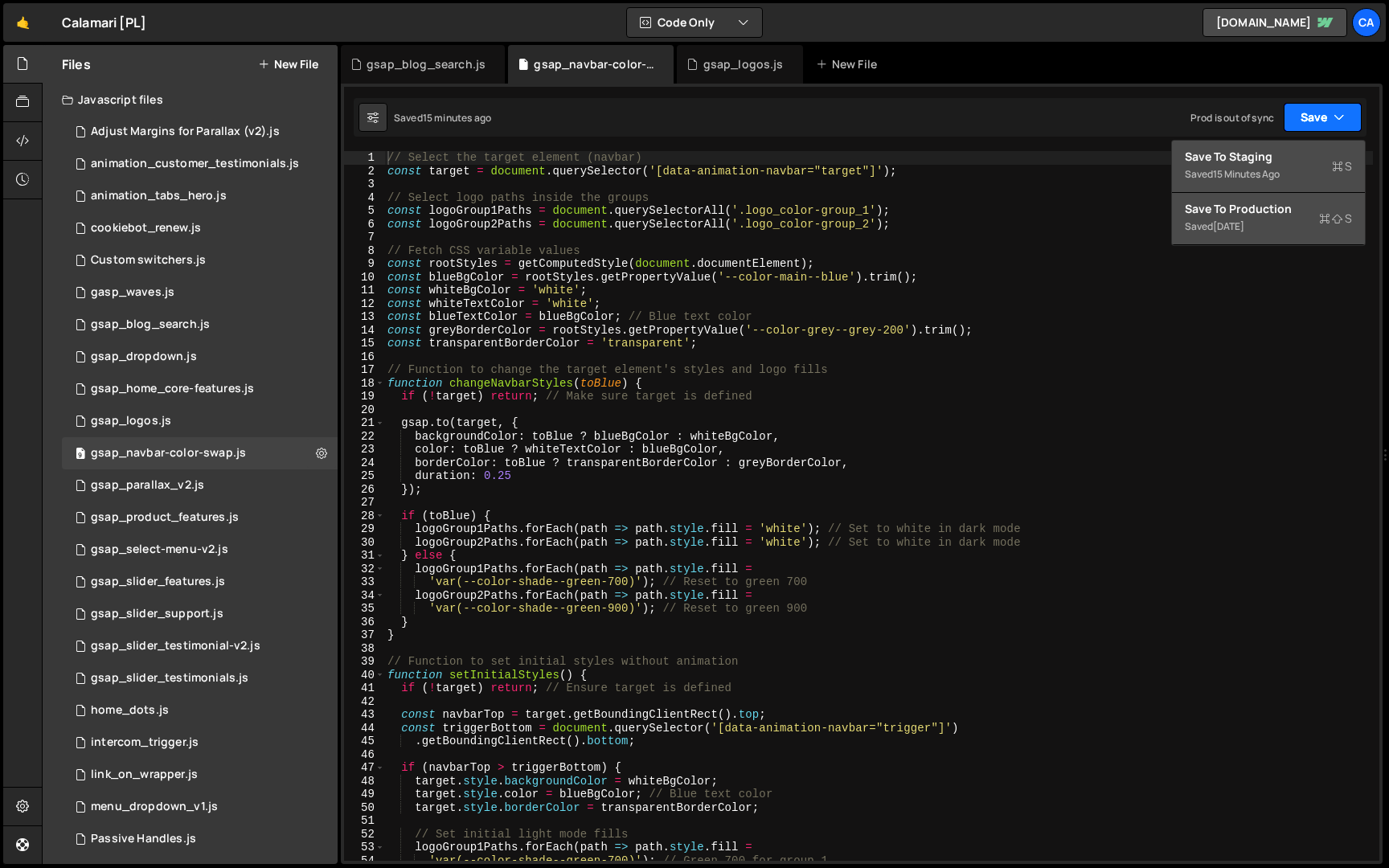
click at [1294, 217] on div "Saved 2 months ago" at bounding box center [1268, 226] width 167 height 19
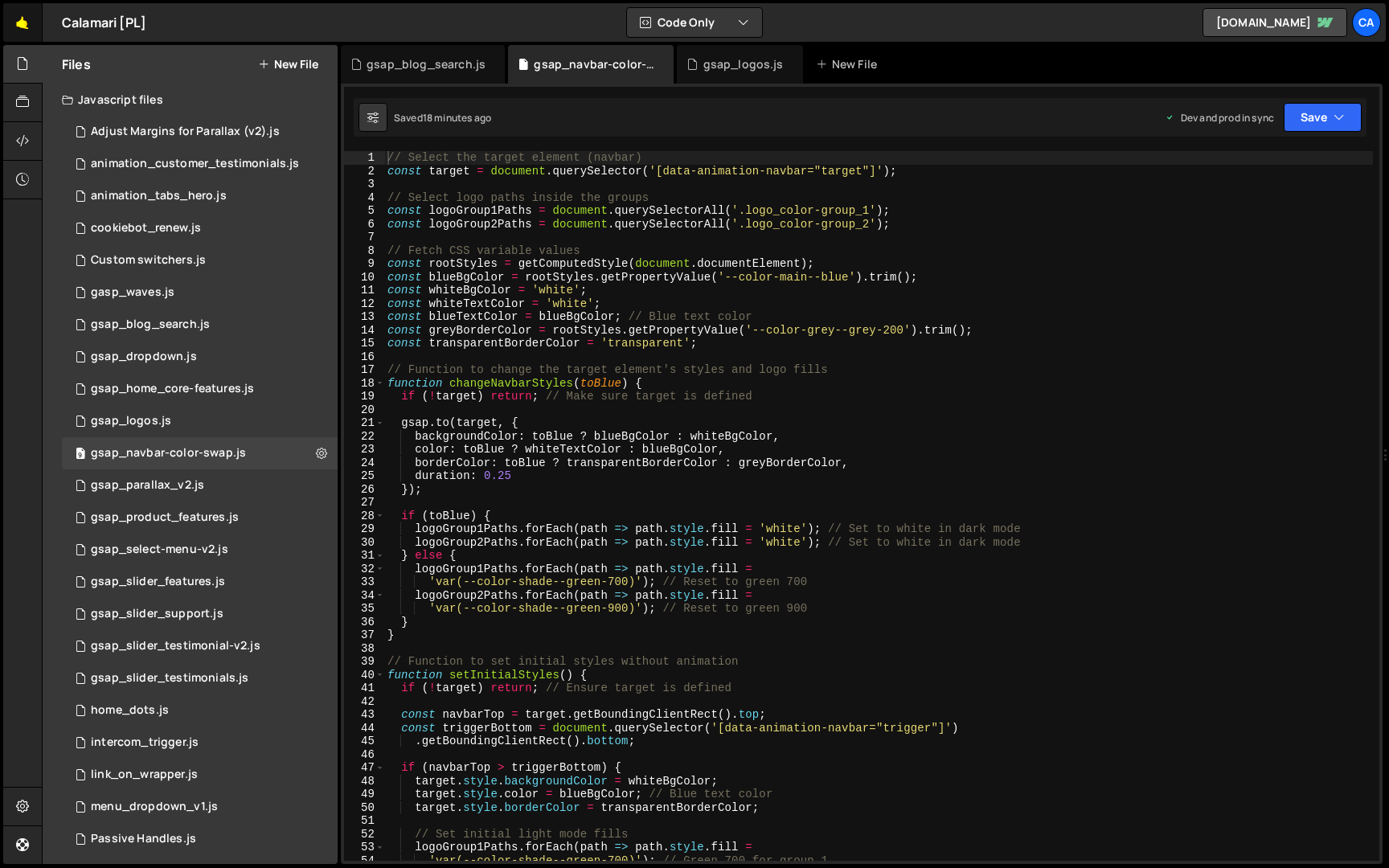
click at [27, 35] on link "🤙" at bounding box center [23, 23] width 39 height 39
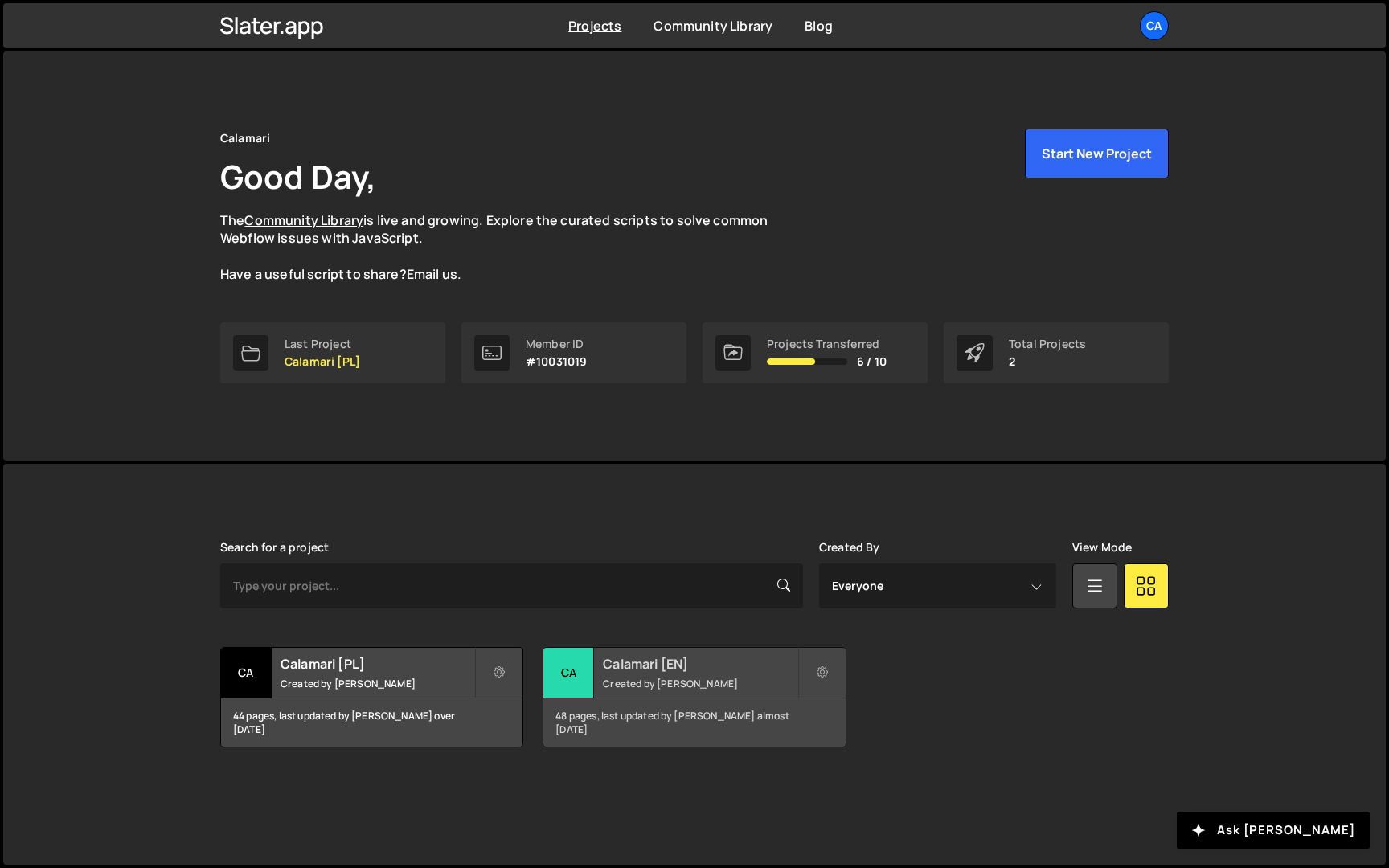
click at [672, 665] on h2 "Calamari [EN]" at bounding box center [700, 663] width 194 height 18
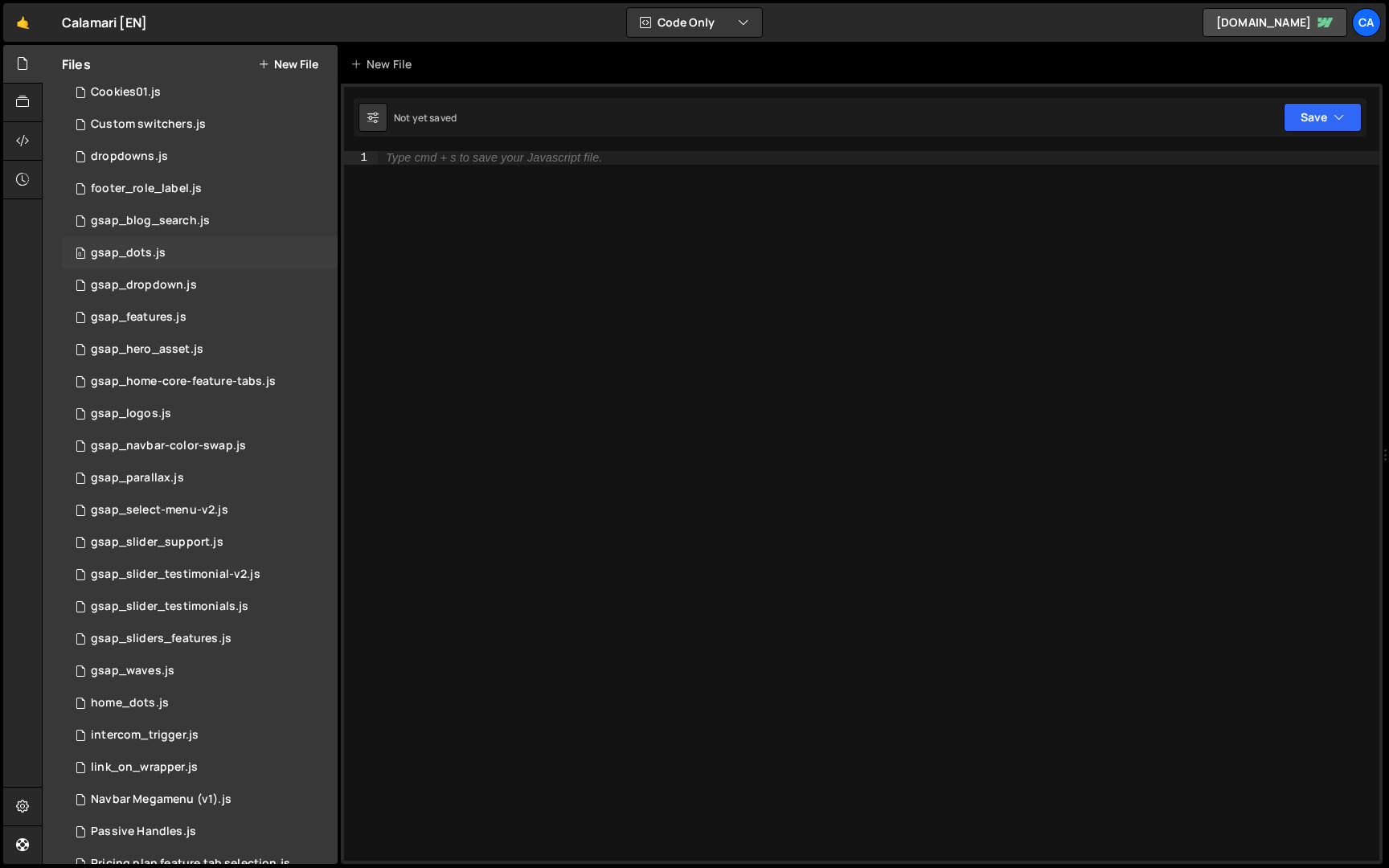
scroll to position [211, 0]
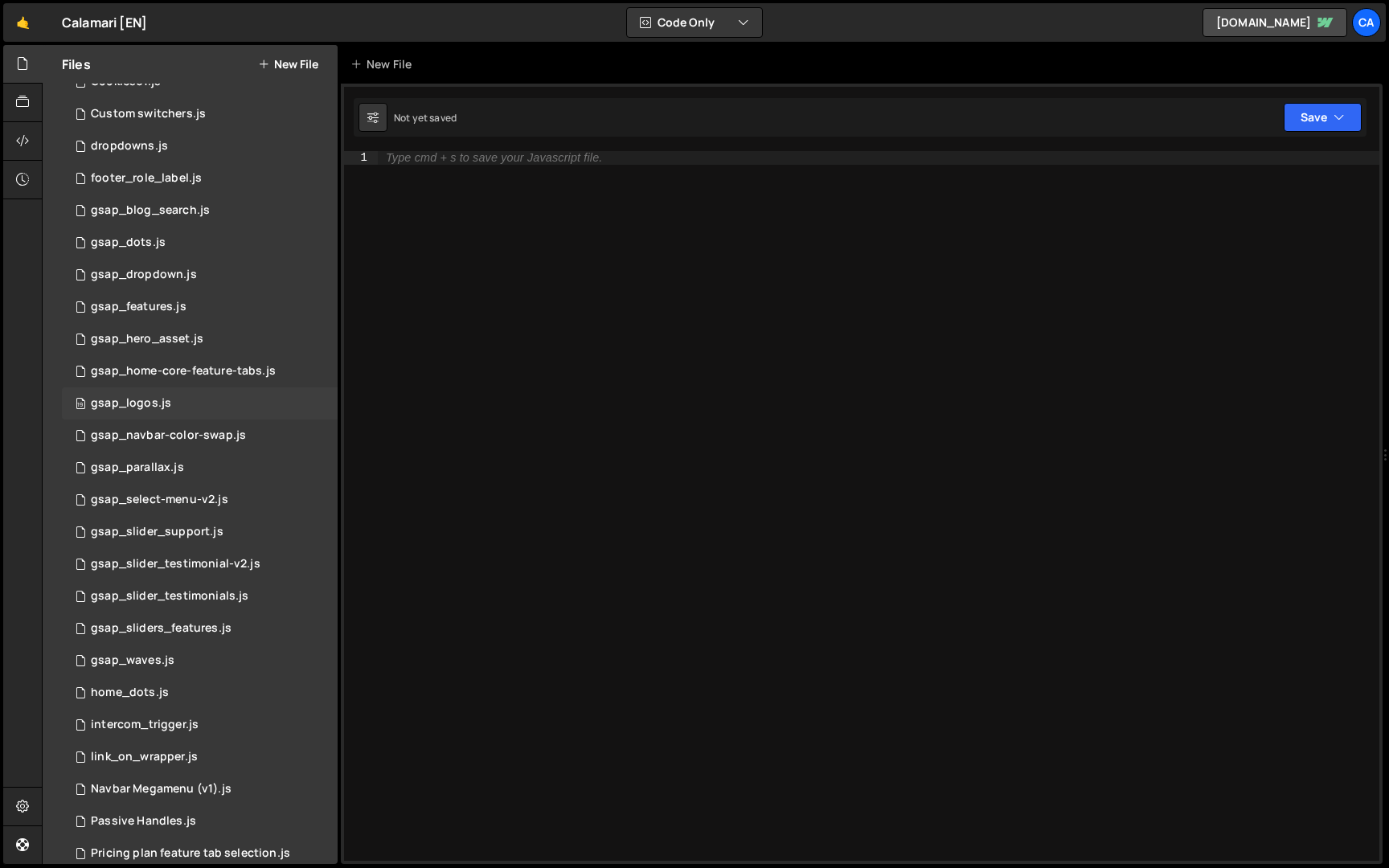
click at [228, 406] on div "19 gsap_logos.js 0" at bounding box center [200, 403] width 275 height 32
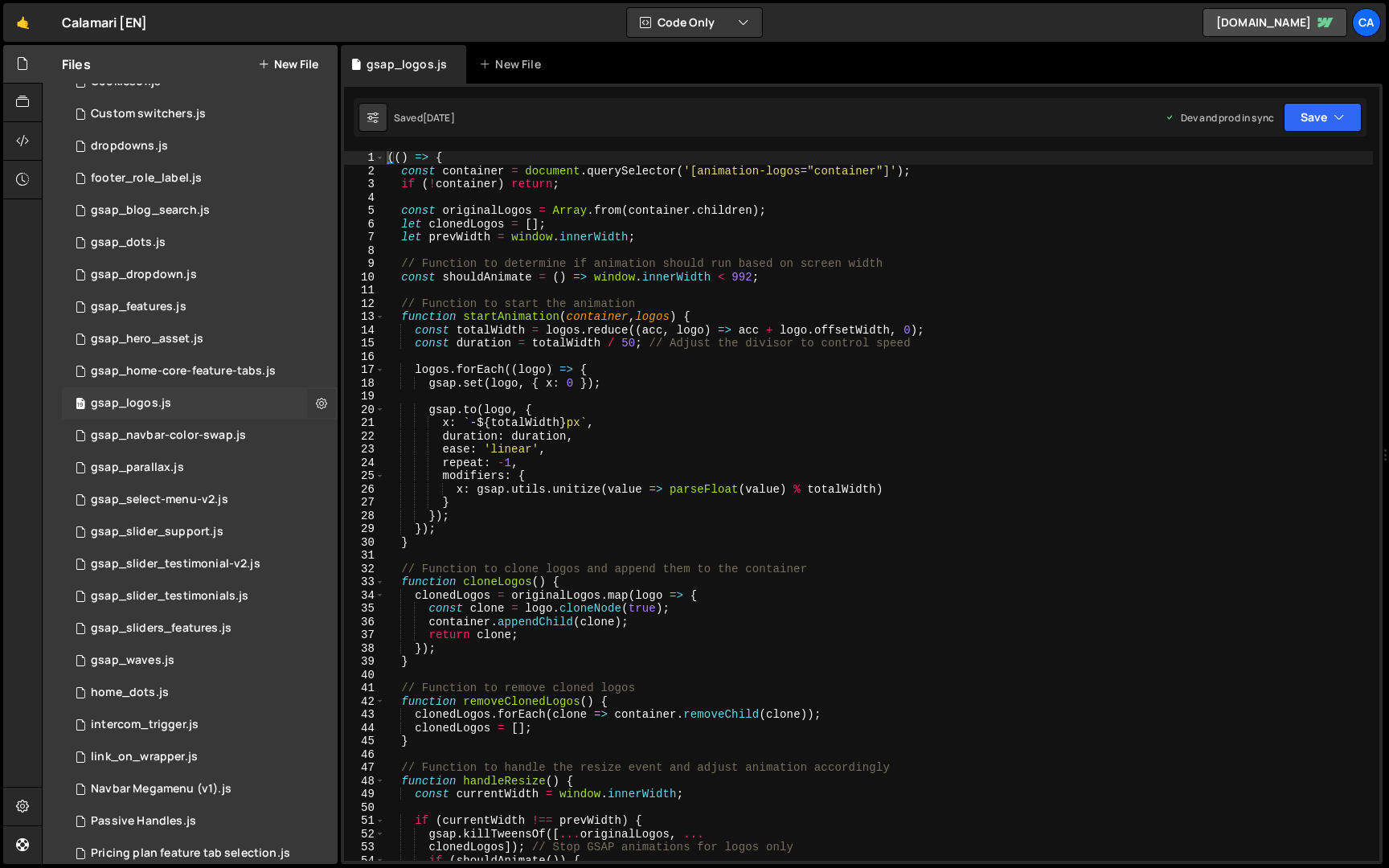
click at [320, 410] on icon at bounding box center [321, 403] width 11 height 15
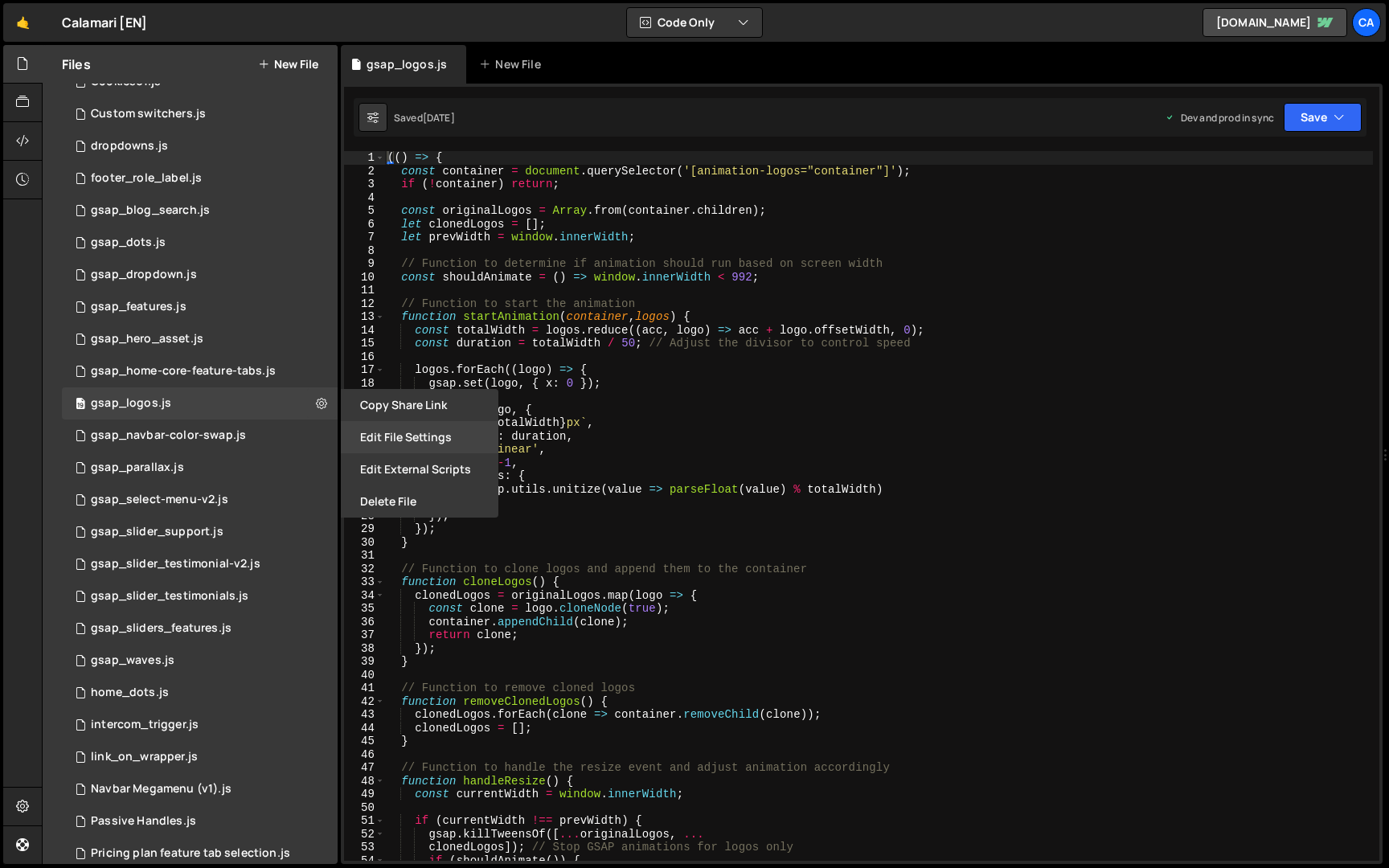
click at [378, 442] on button "Edit File Settings" at bounding box center [420, 437] width 158 height 32
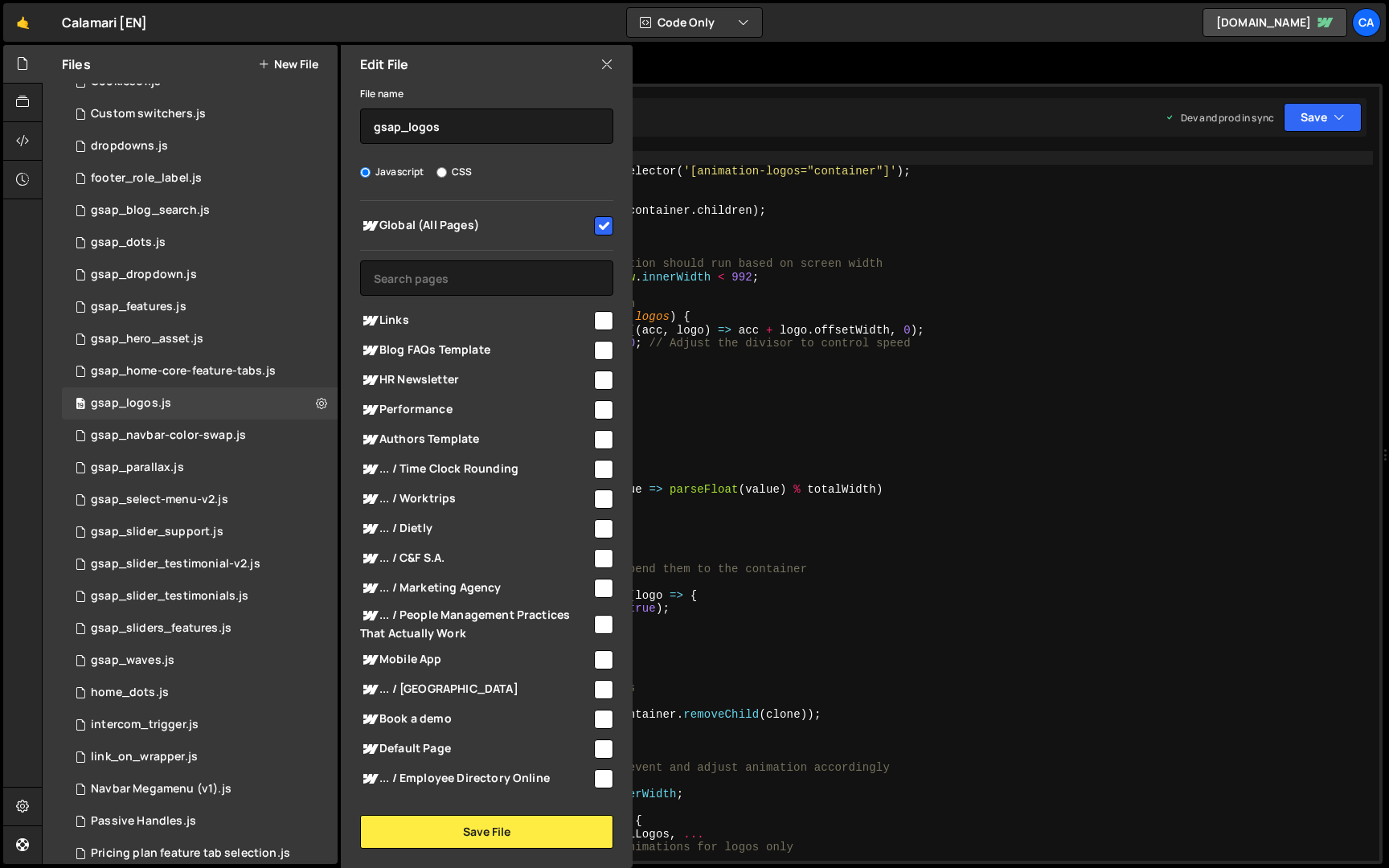
click at [752, 260] on div "(( ) => { const container = document . querySelector ( '[animation-logos="conta…" at bounding box center [878, 519] width 988 height 736
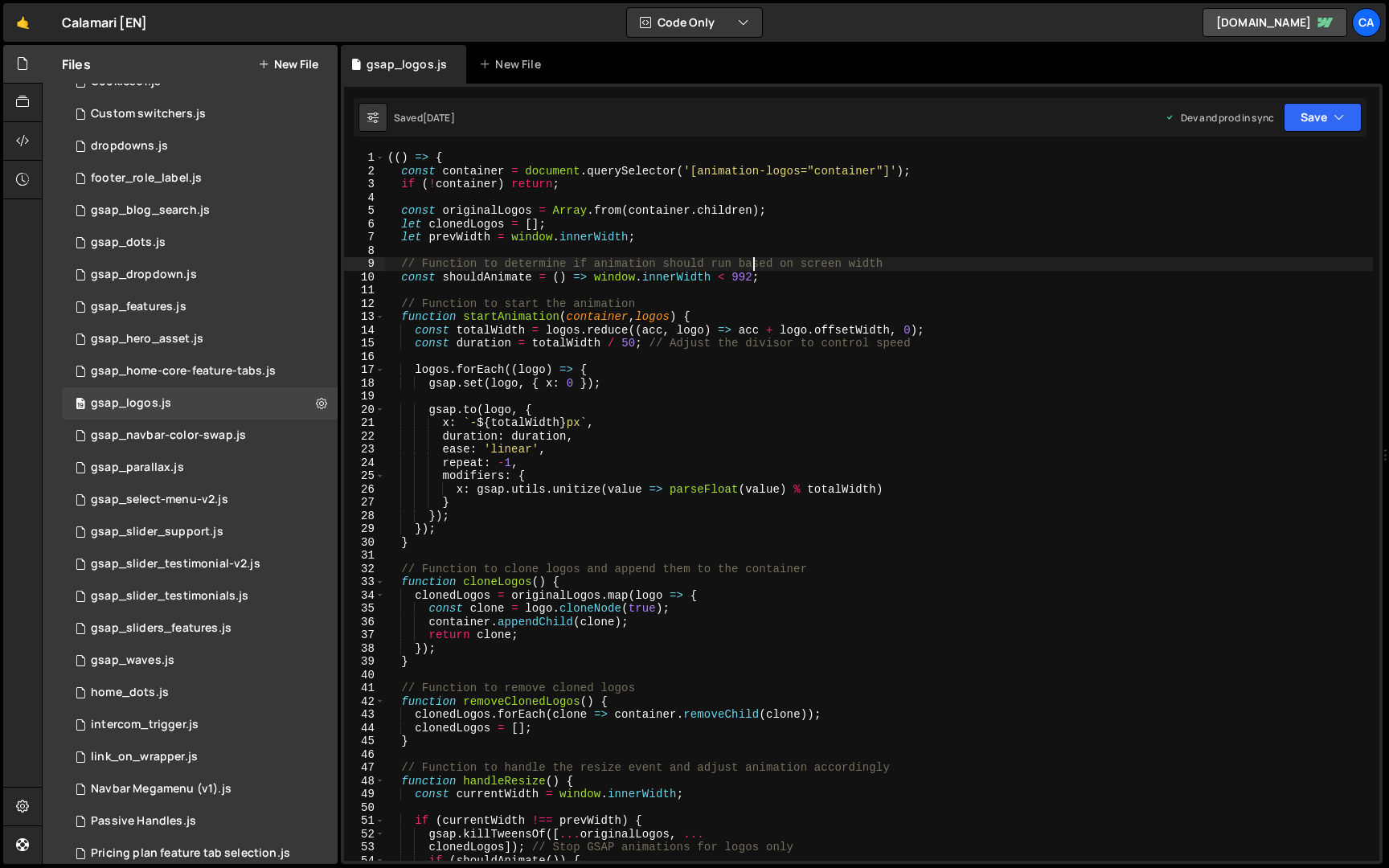
click at [752, 324] on div "(( ) => { const container = document . querySelector ( '[animation-logos="conta…" at bounding box center [878, 519] width 988 height 736
type textarea "})();"
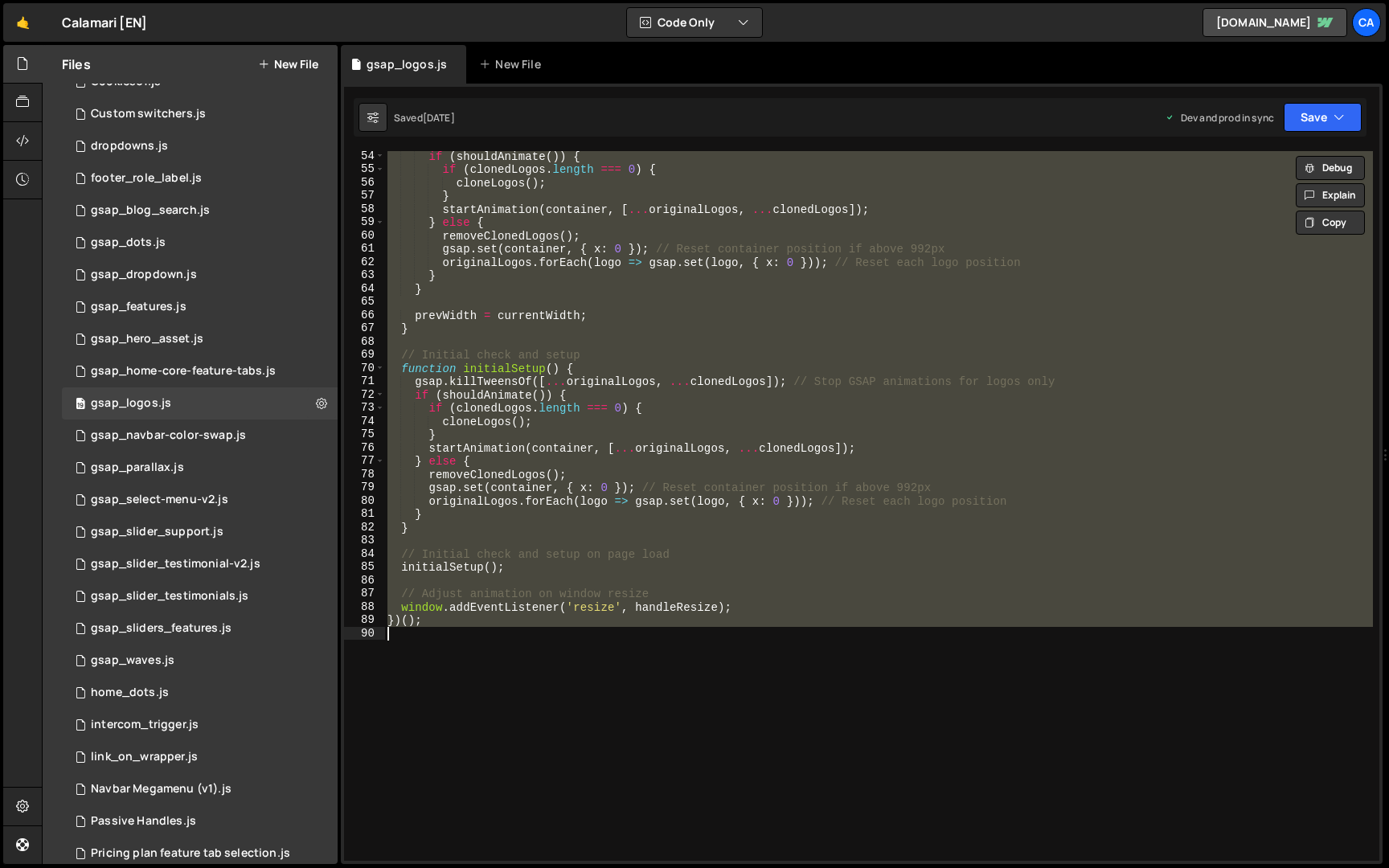
scroll to position [0, 0]
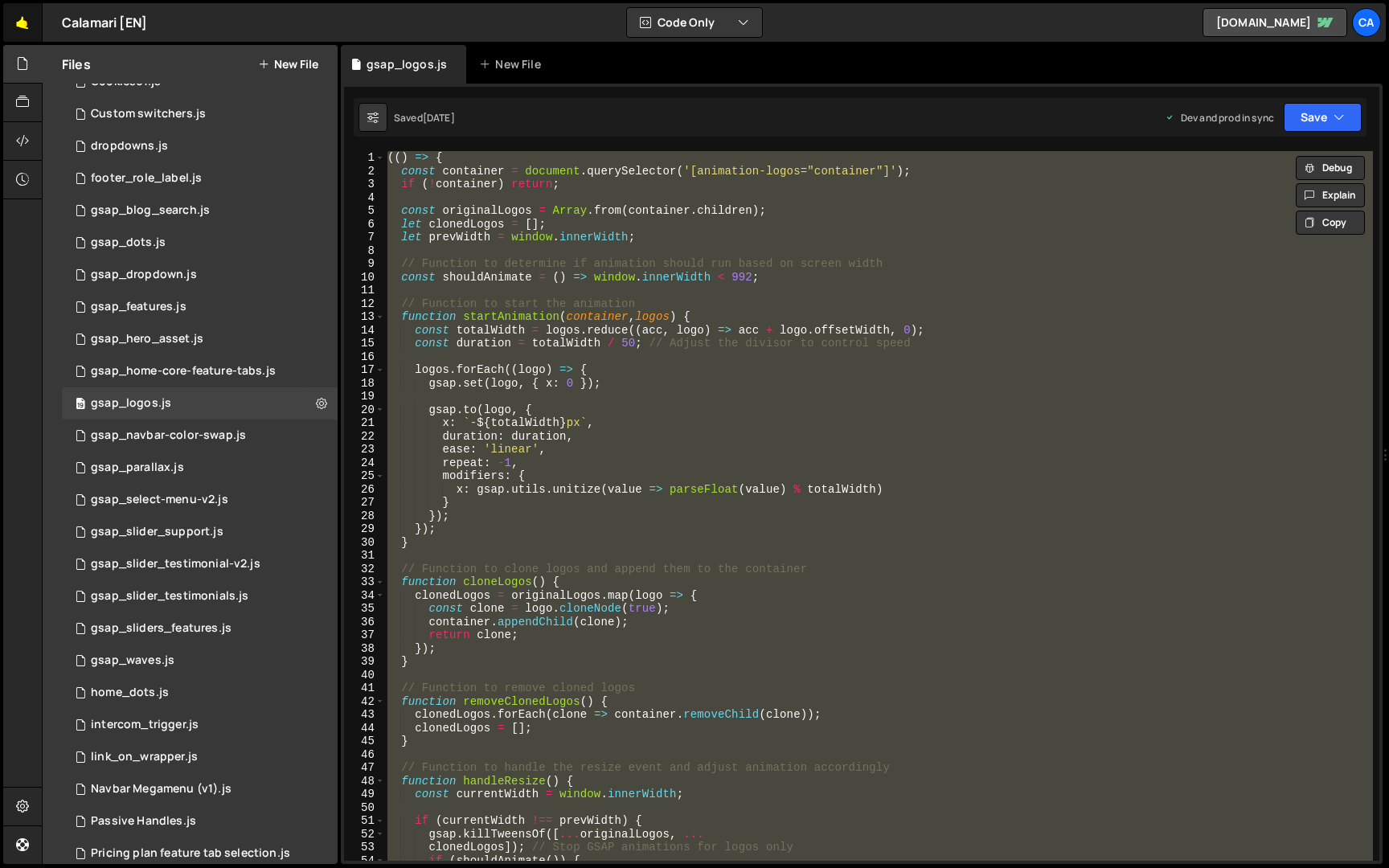
click at [35, 24] on link "🤙" at bounding box center [23, 23] width 39 height 39
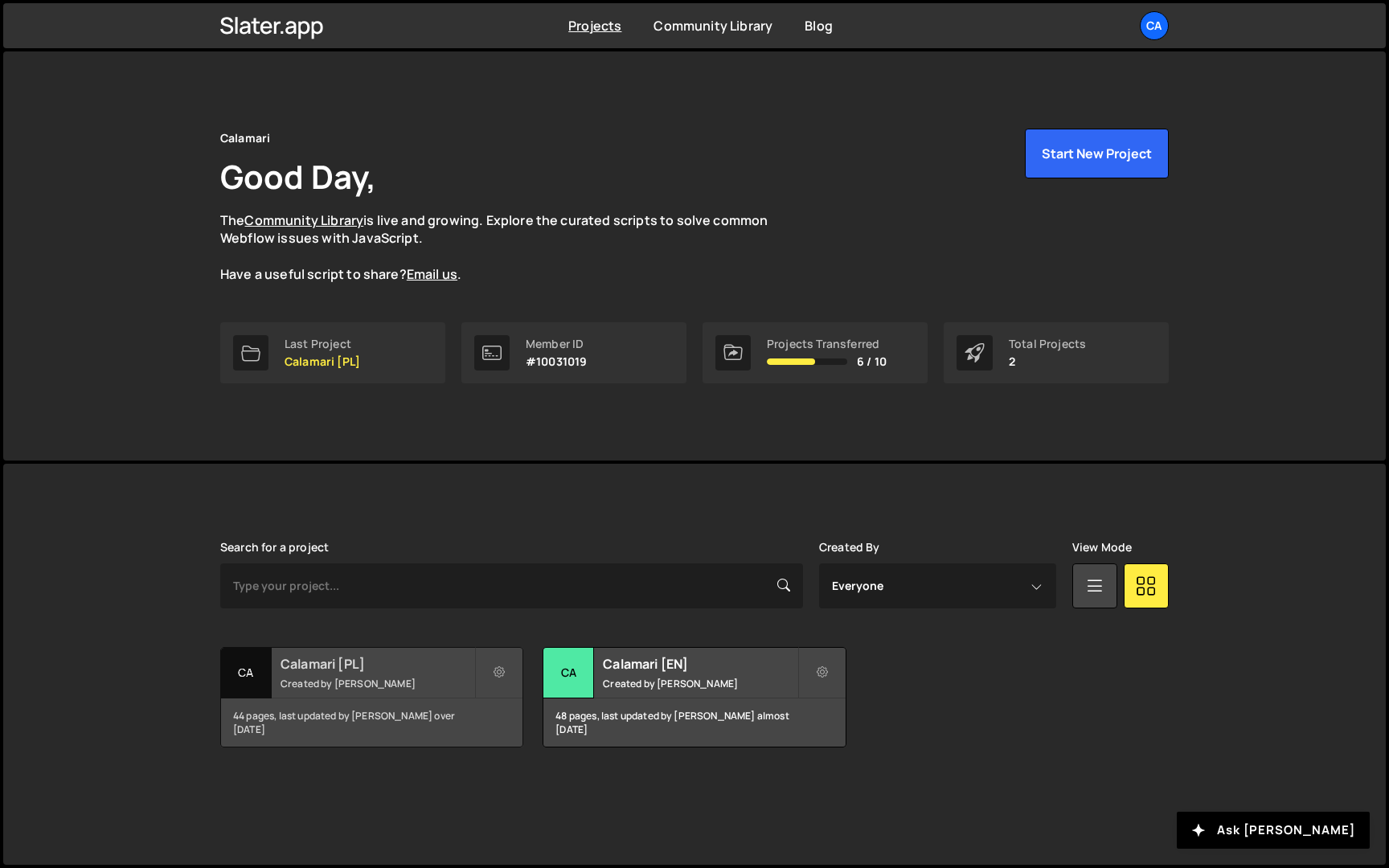
click at [412, 663] on h2 "Calamari [PL]" at bounding box center [377, 663] width 194 height 18
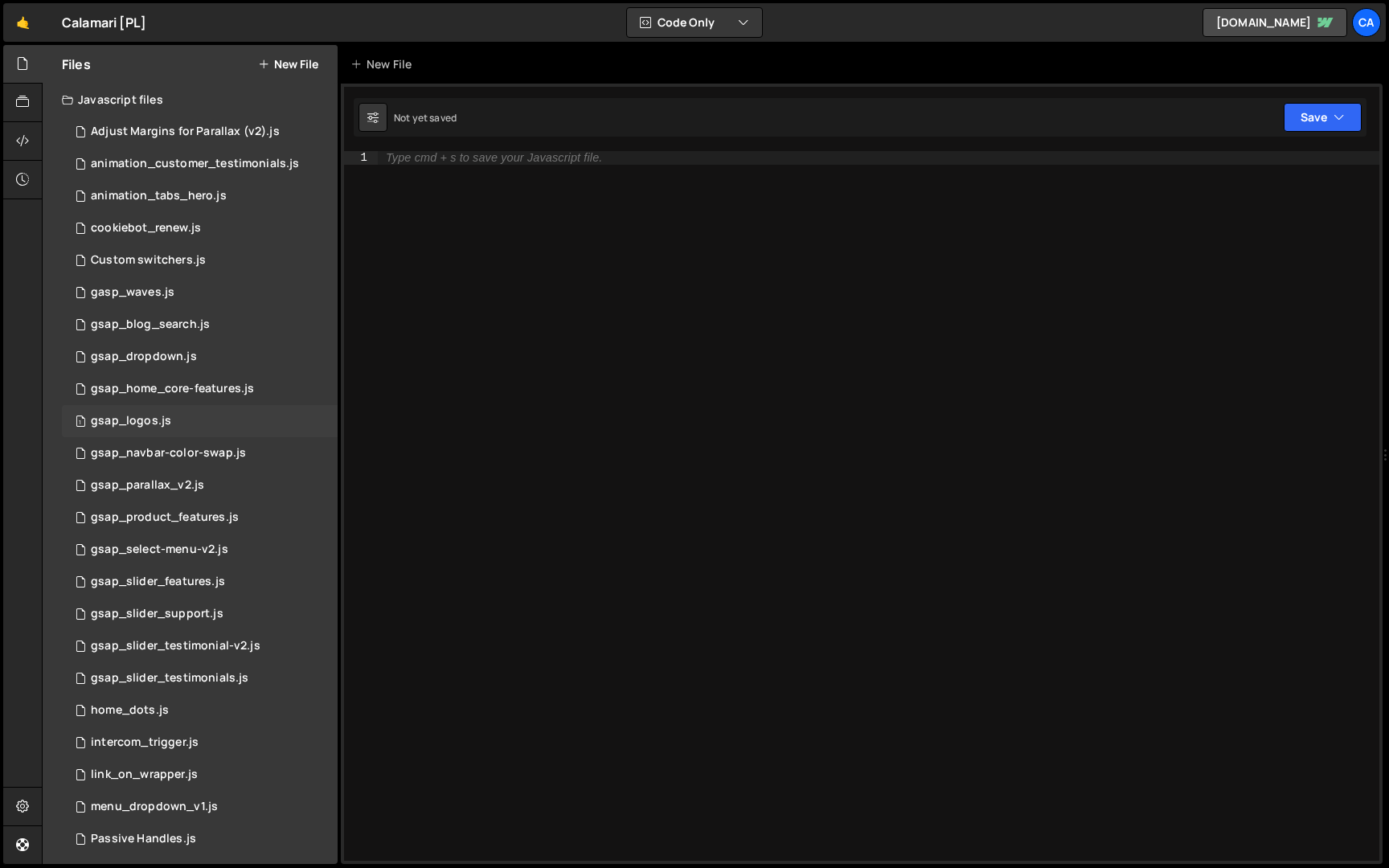
click at [195, 417] on div "1 gsap_logos.js 0" at bounding box center [200, 421] width 275 height 32
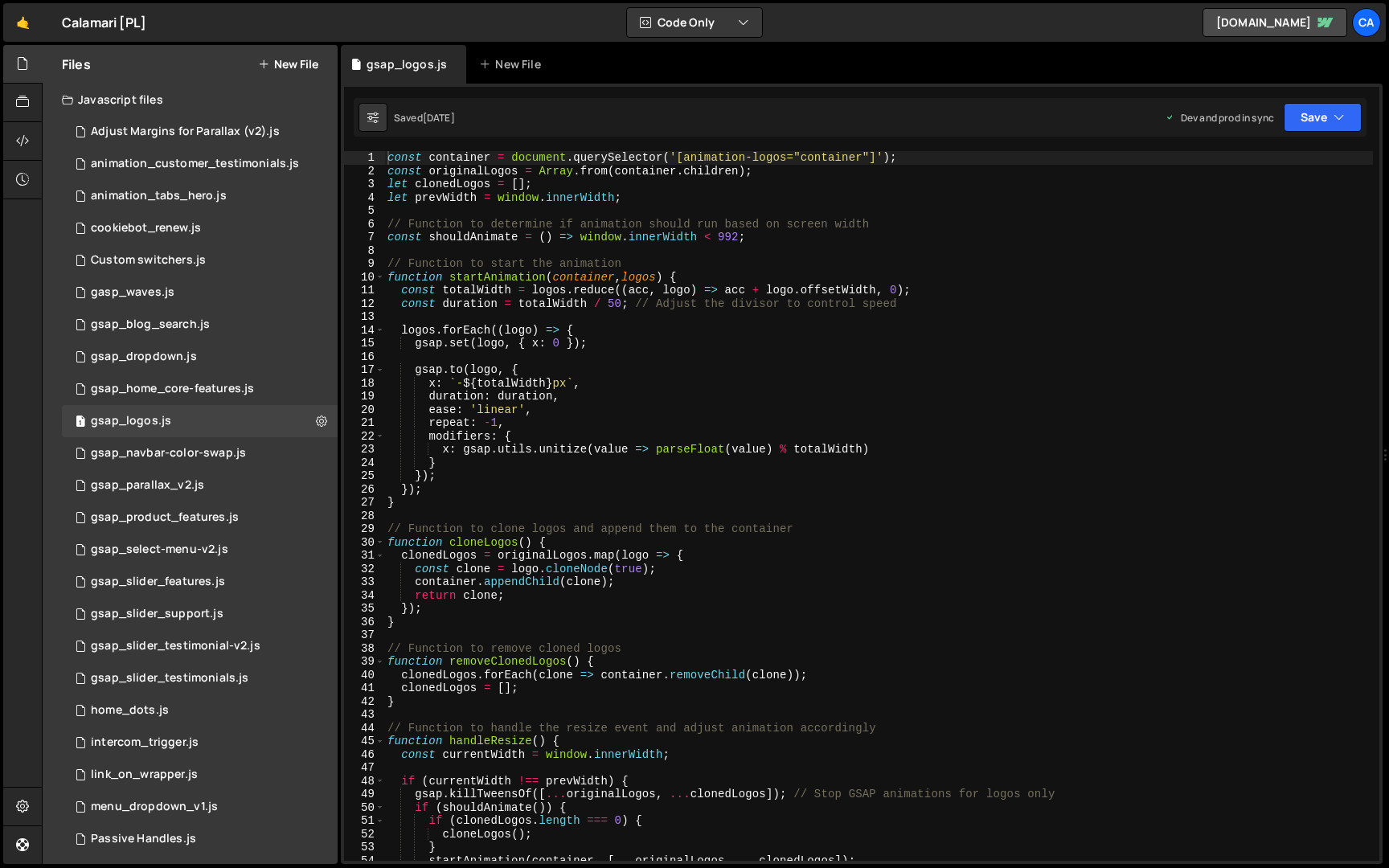
click at [578, 287] on div "const container = document . querySelector ( '[animation-logos="container"]' ) …" at bounding box center [878, 519] width 988 height 736
type textarea "window.addEventListener('resize', handleResize);"
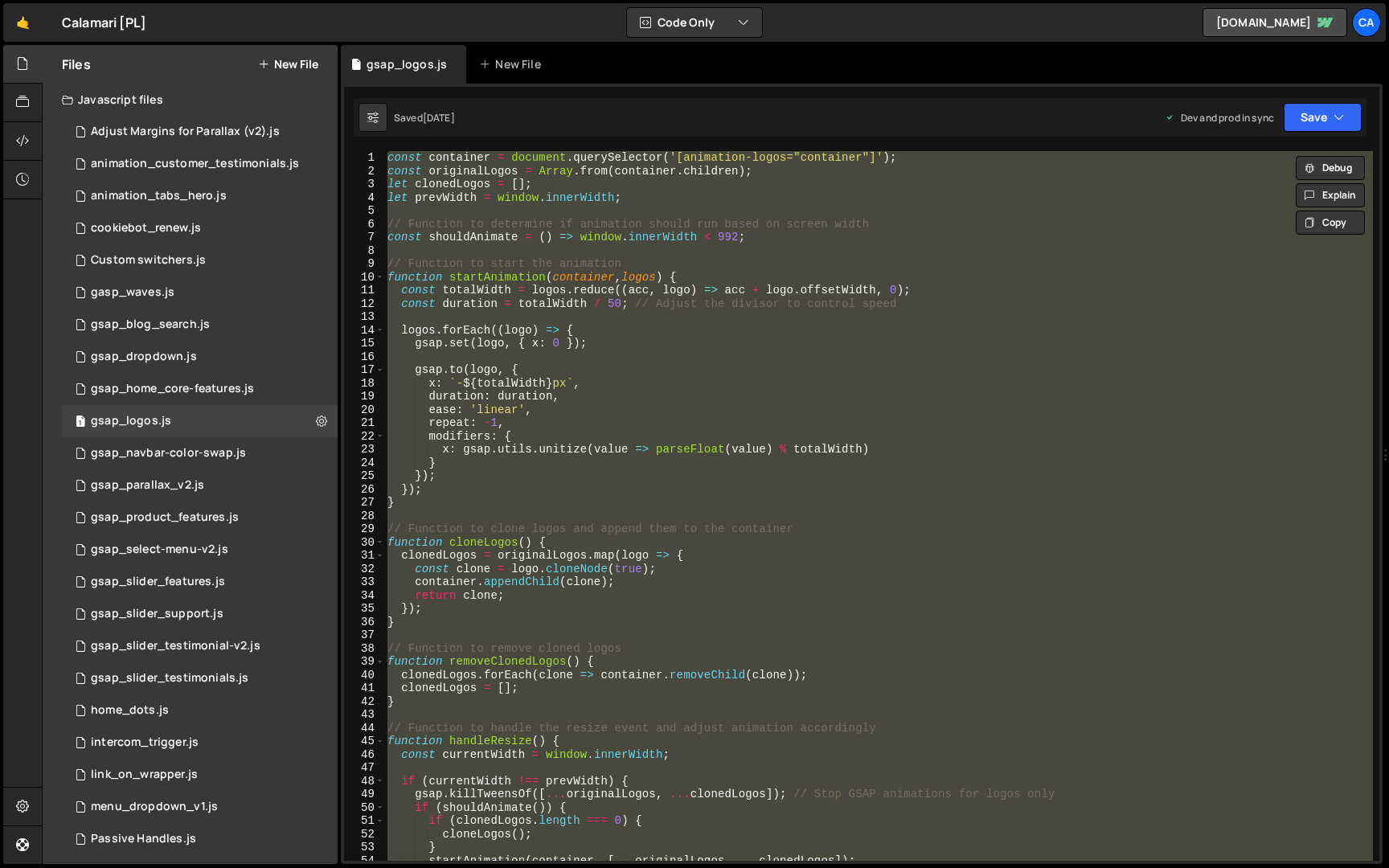
paste textarea
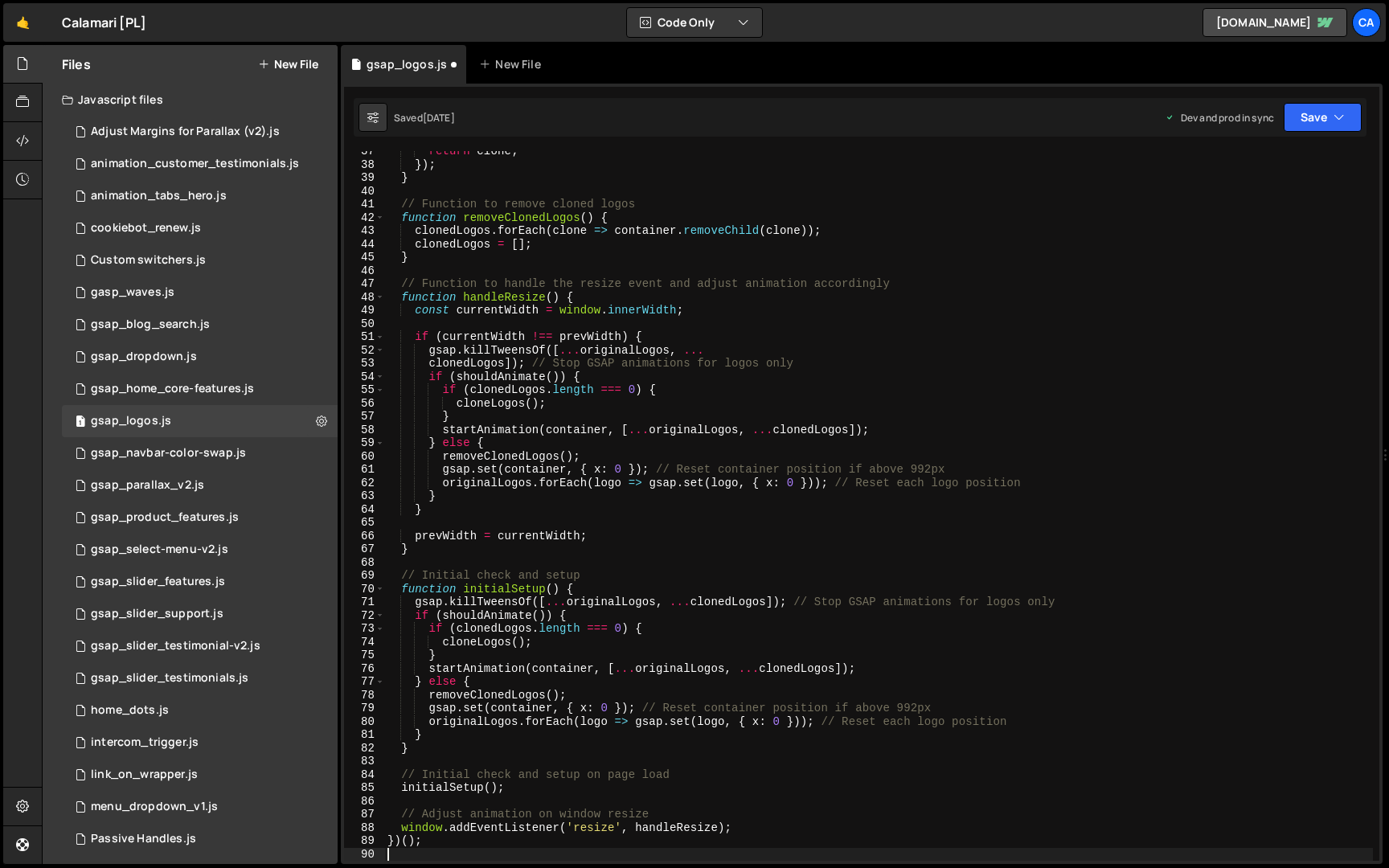
scroll to position [484, 0]
click at [1307, 102] on button "Save" at bounding box center [1322, 117] width 78 height 29
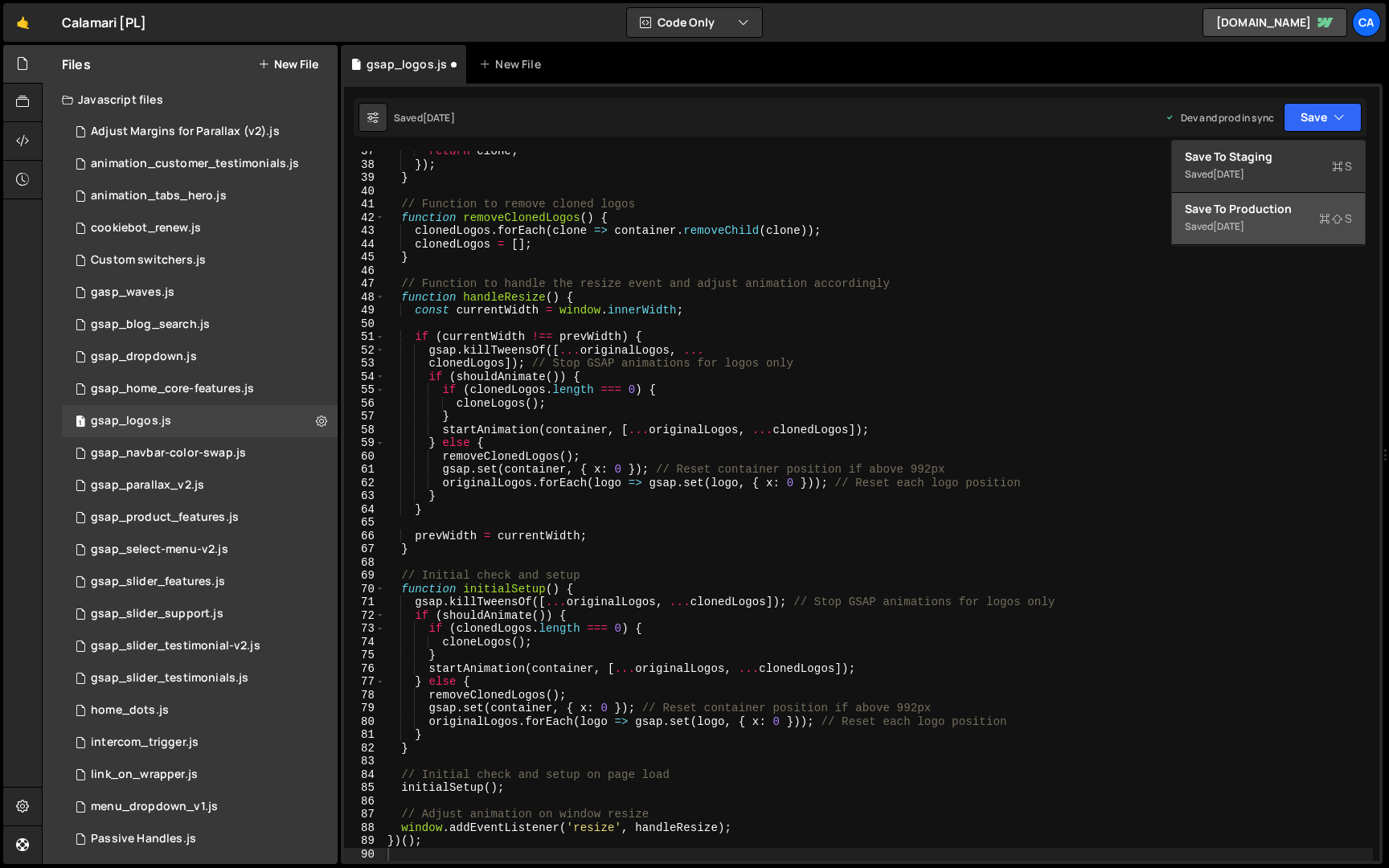
click at [1287, 208] on div "Save to Production S" at bounding box center [1268, 208] width 167 height 16
